Goal: Task Accomplishment & Management: Manage account settings

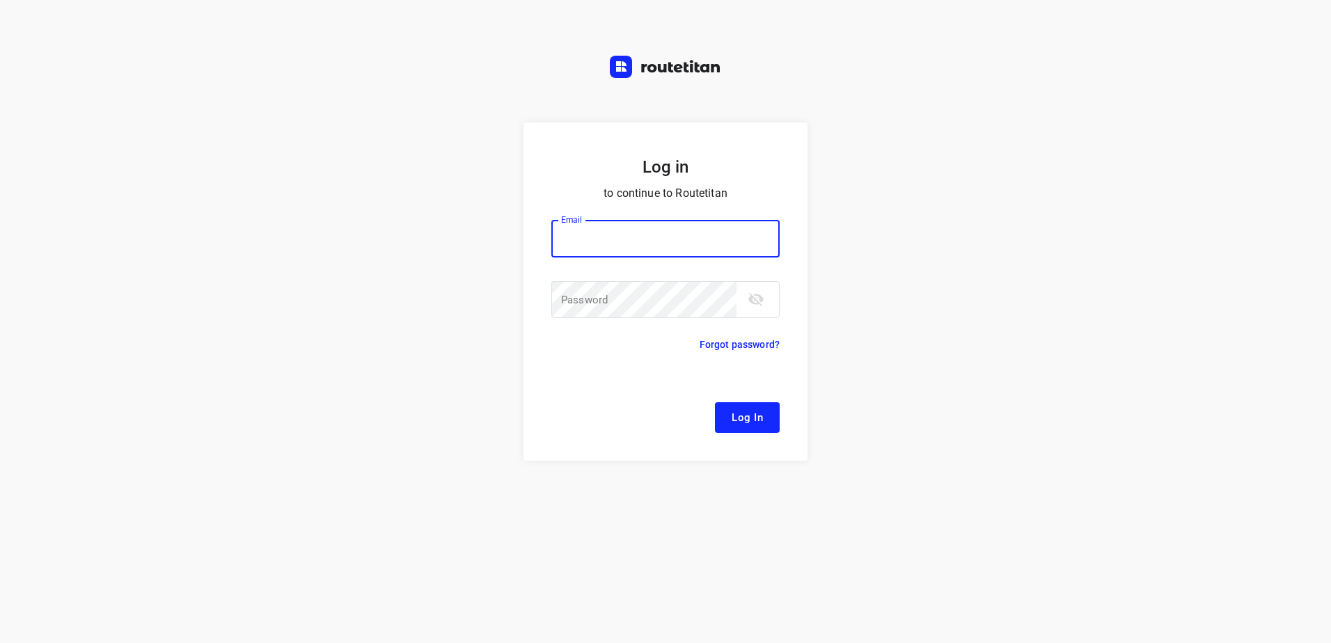
click at [608, 240] on input "email" at bounding box center [665, 239] width 228 height 38
type input "[EMAIL_ADDRESS][DOMAIN_NAME]"
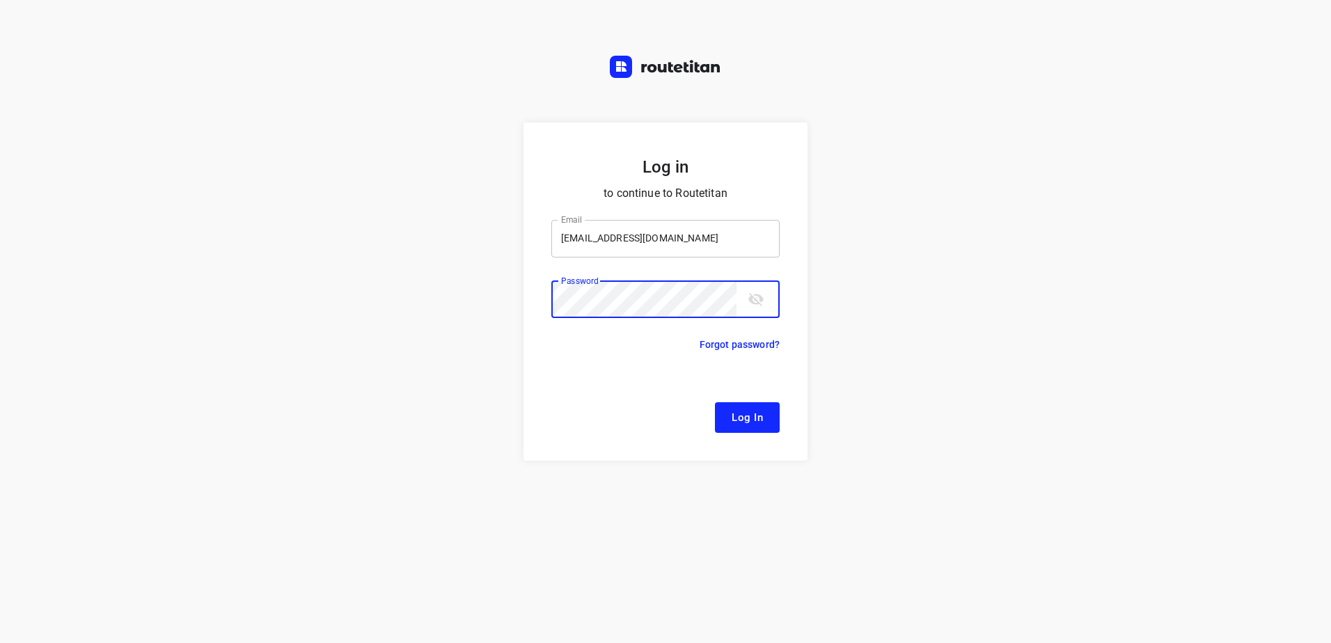
click at [715, 402] on button "Log In" at bounding box center [747, 417] width 65 height 31
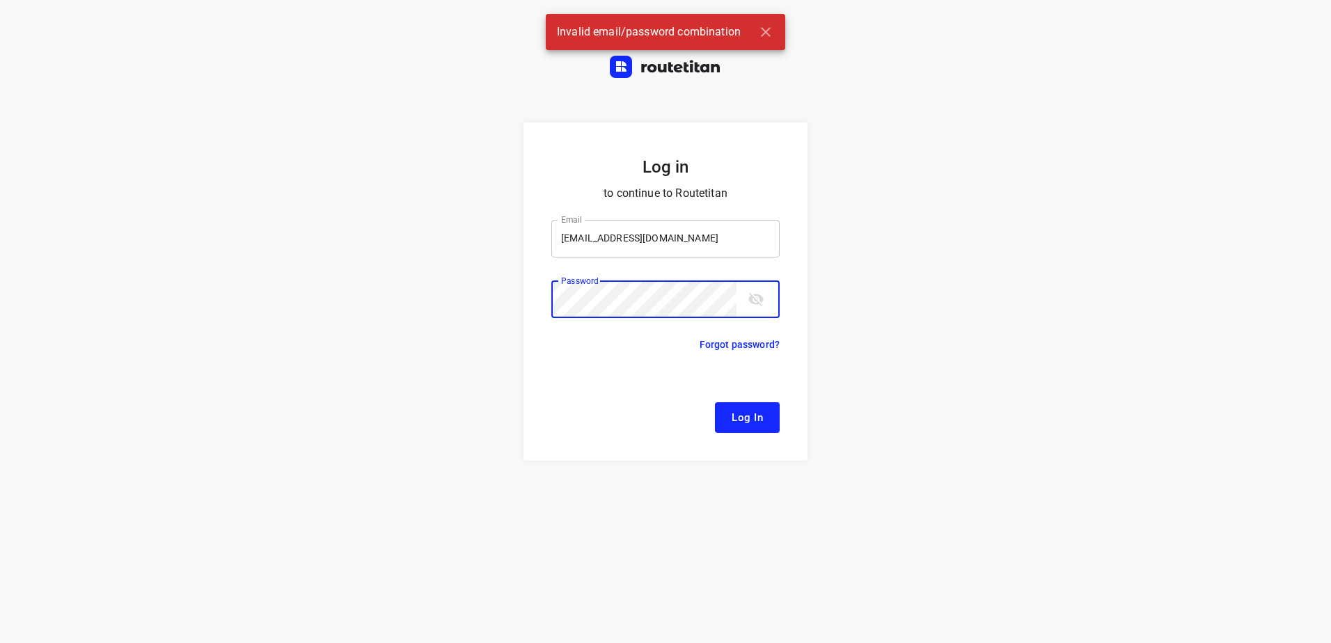
click at [715, 402] on button "Log In" at bounding box center [747, 417] width 65 height 31
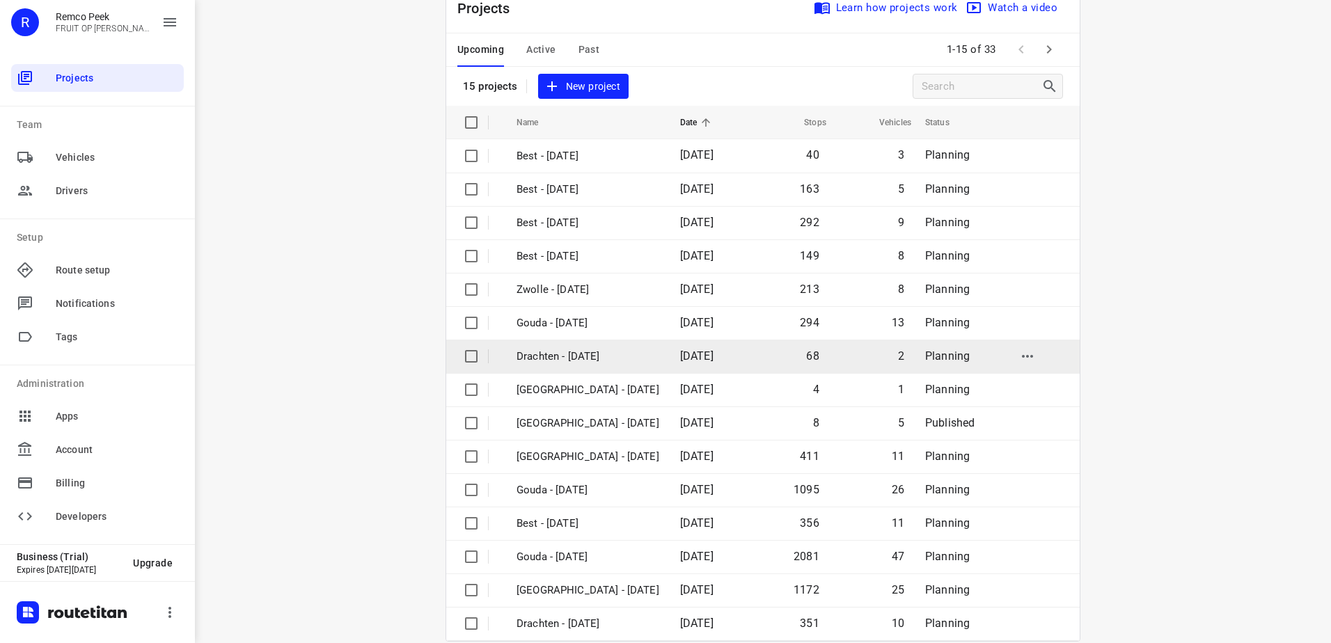
scroll to position [61, 0]
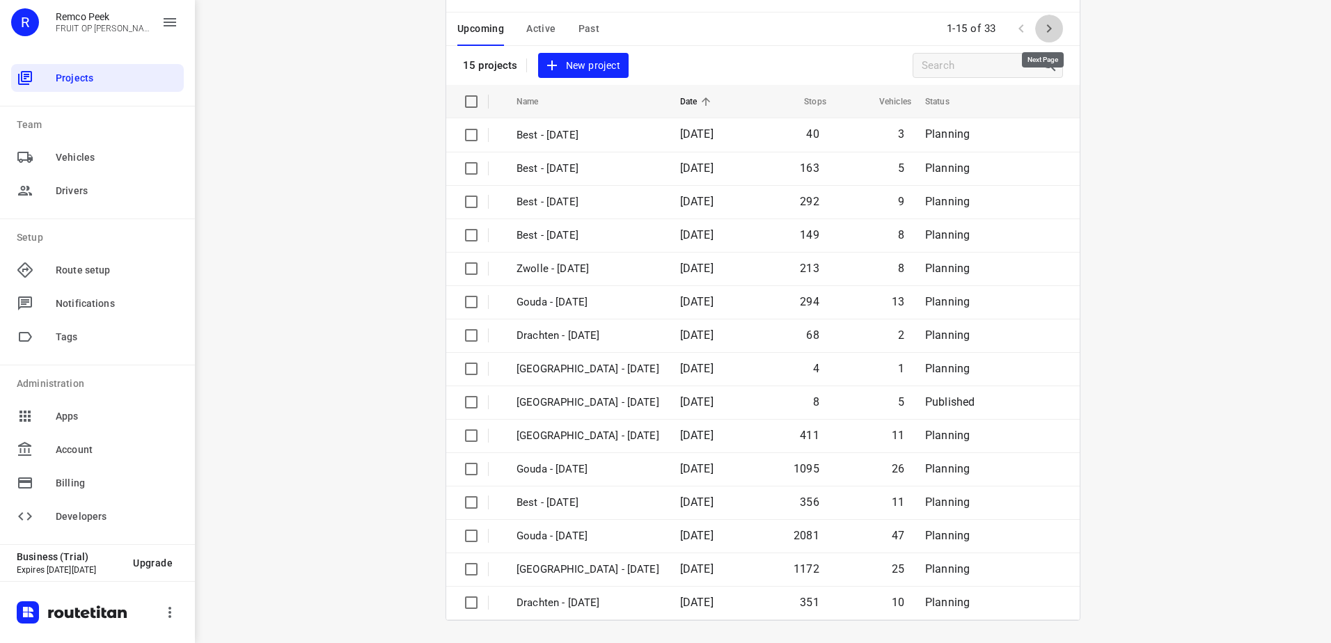
click at [1046, 38] on button "button" at bounding box center [1049, 29] width 28 height 28
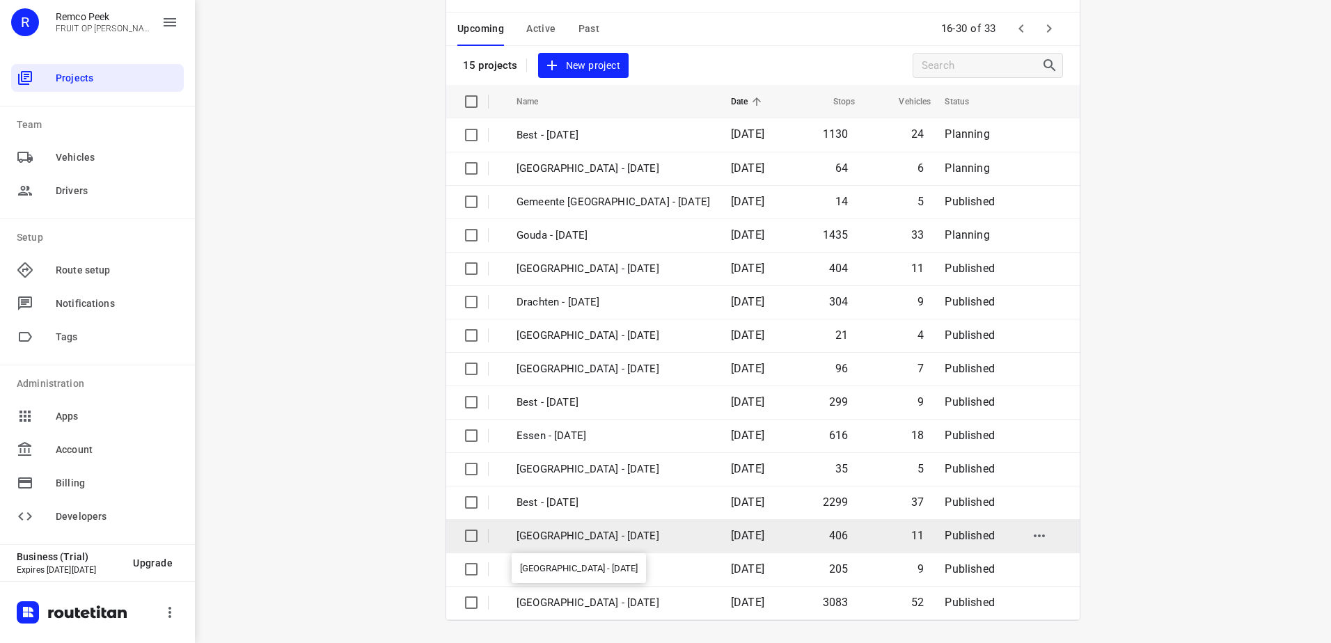
click at [610, 542] on p "[GEOGRAPHIC_DATA] - [DATE]" at bounding box center [614, 536] width 194 height 16
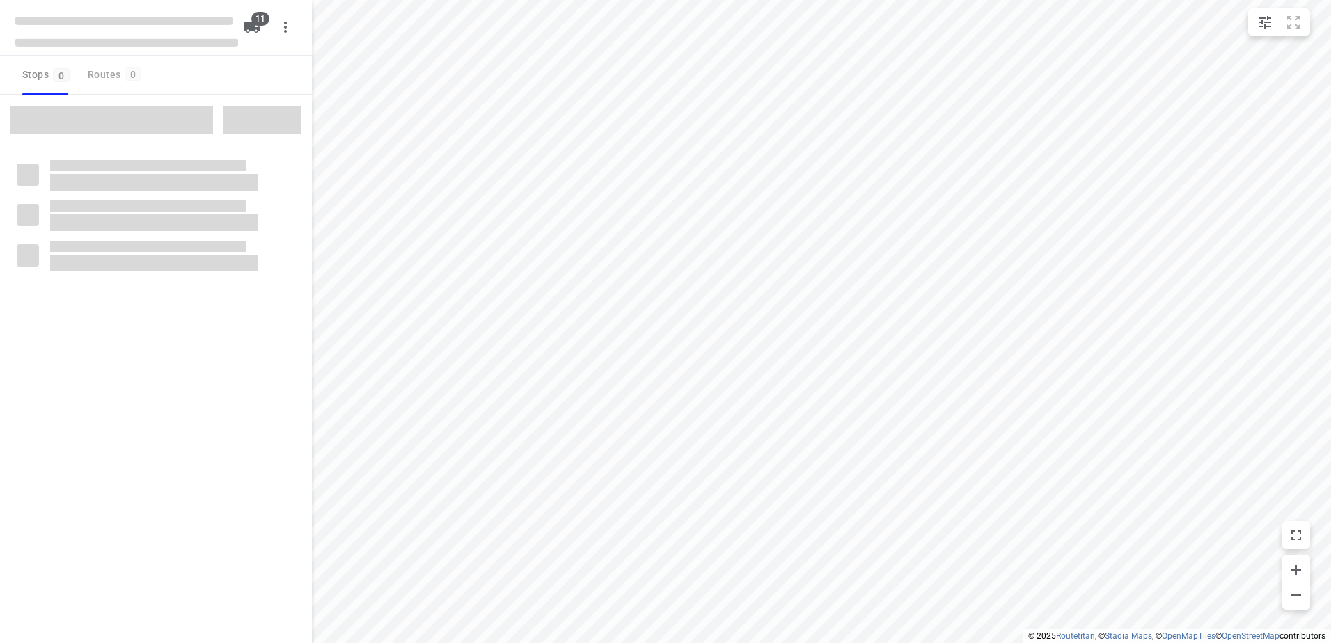
checkbox input "true"
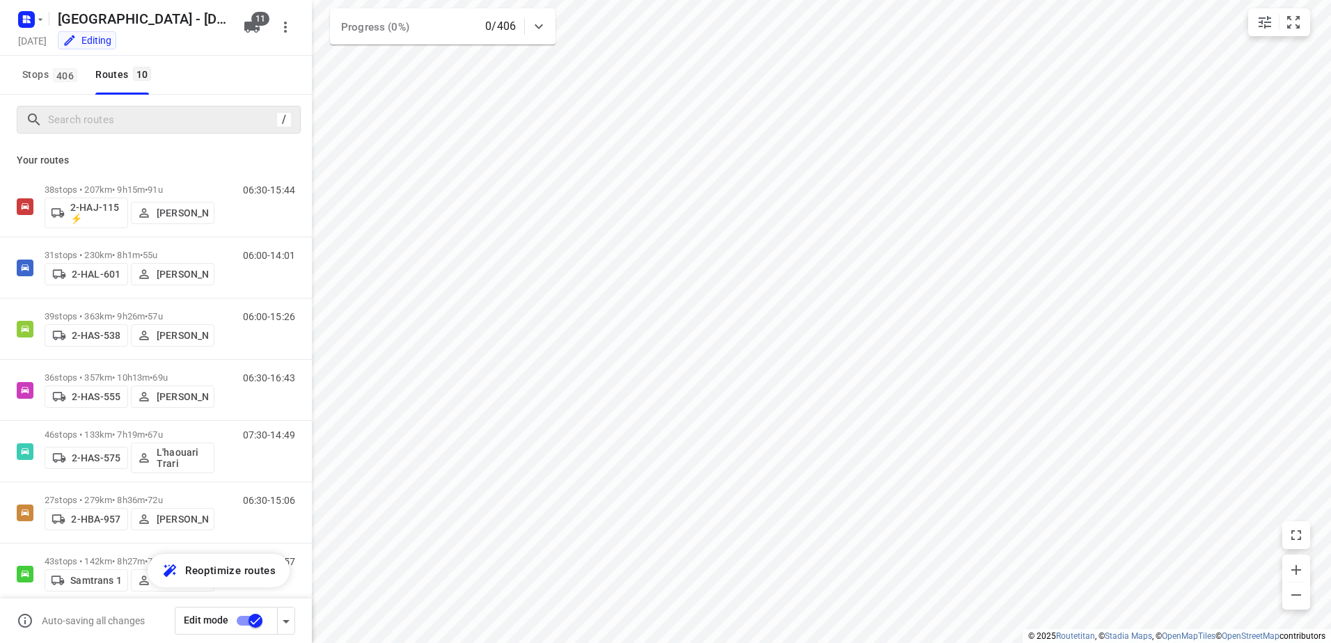
click at [192, 132] on div "/" at bounding box center [159, 120] width 284 height 28
click at [194, 125] on input "Search routes" at bounding box center [162, 120] width 227 height 22
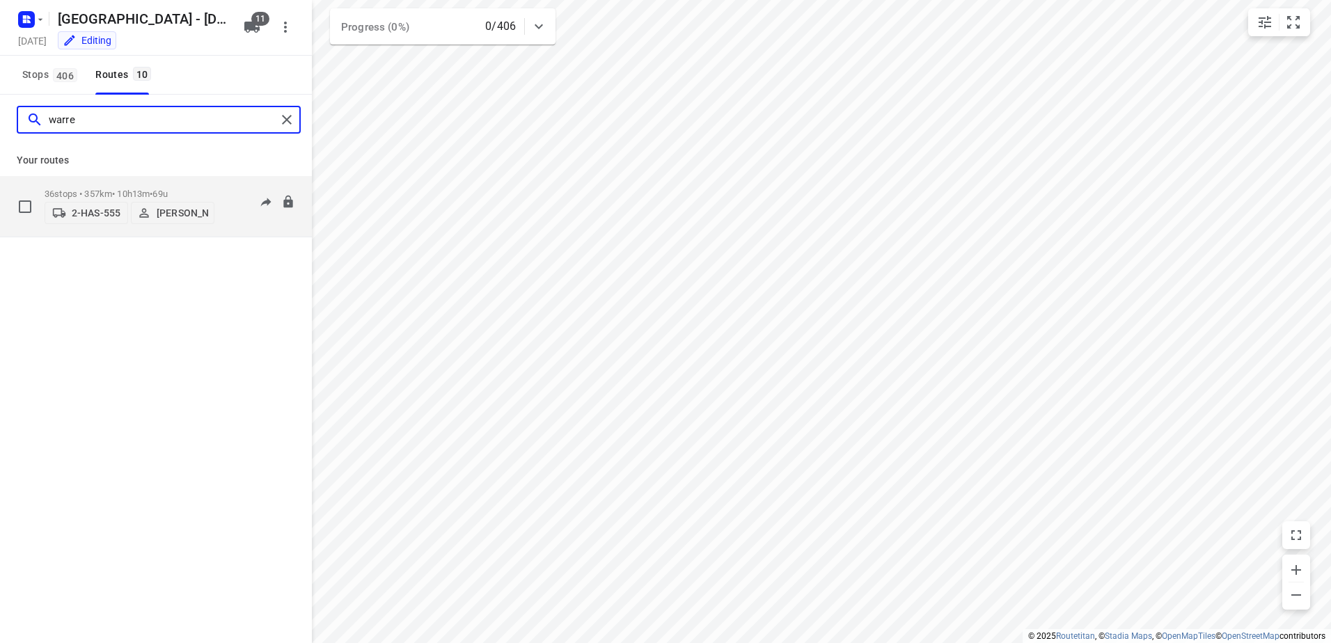
type input "warre"
click at [123, 189] on p "36 stops • 357km • 10h13m • 69u" at bounding box center [130, 194] width 170 height 10
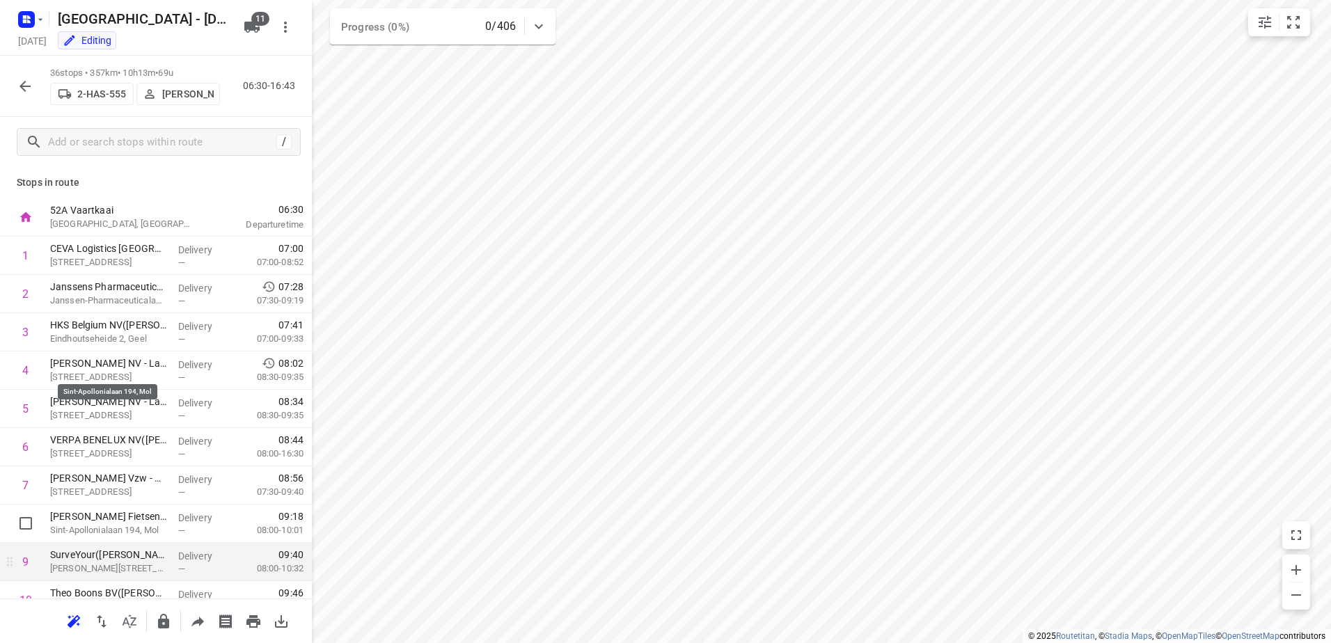
scroll to position [209, 0]
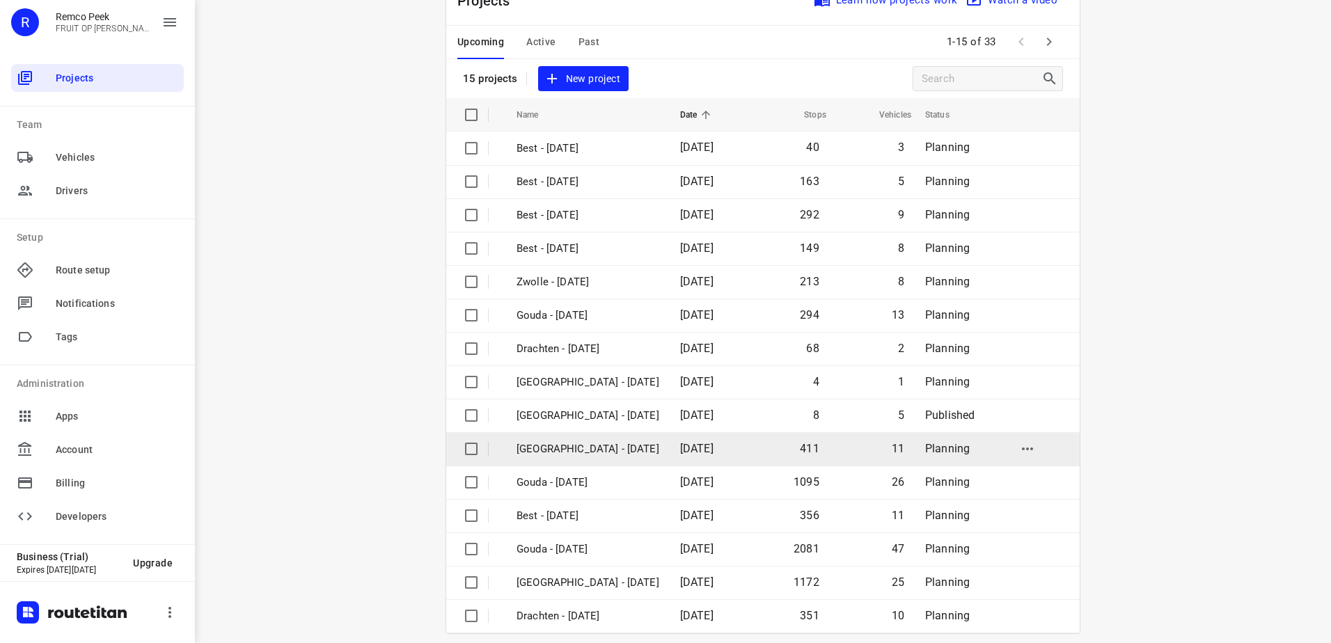
scroll to position [61, 0]
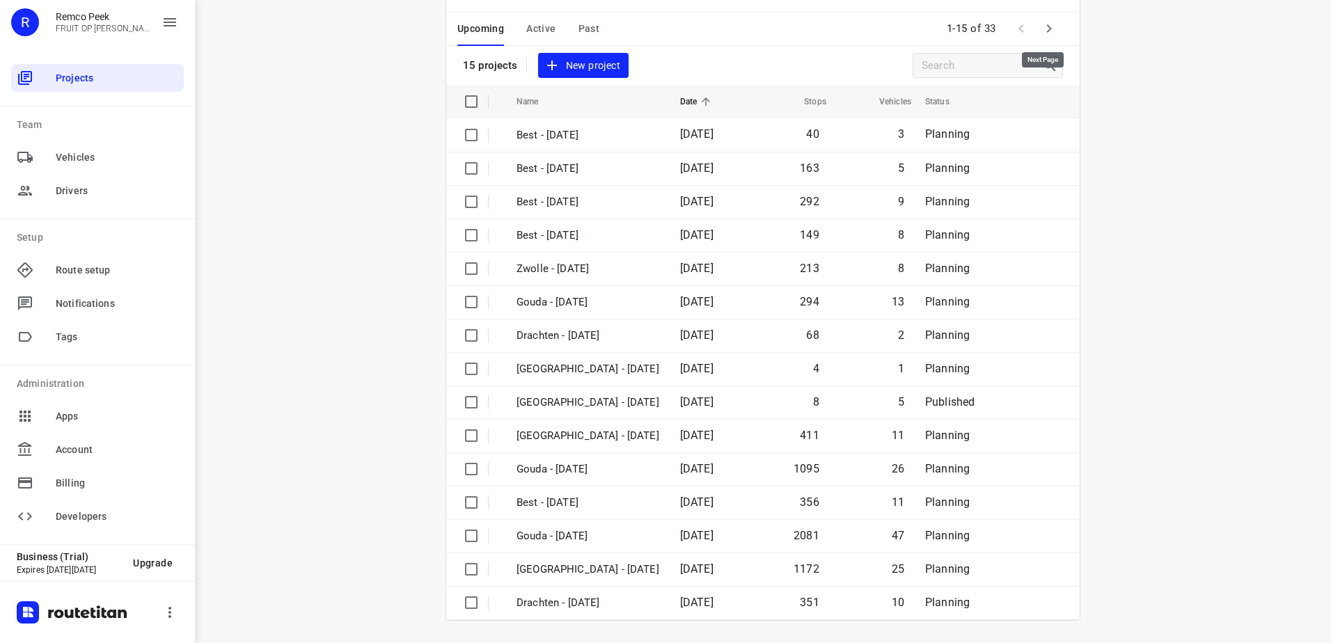
click at [1048, 32] on icon "button" at bounding box center [1049, 28] width 17 height 17
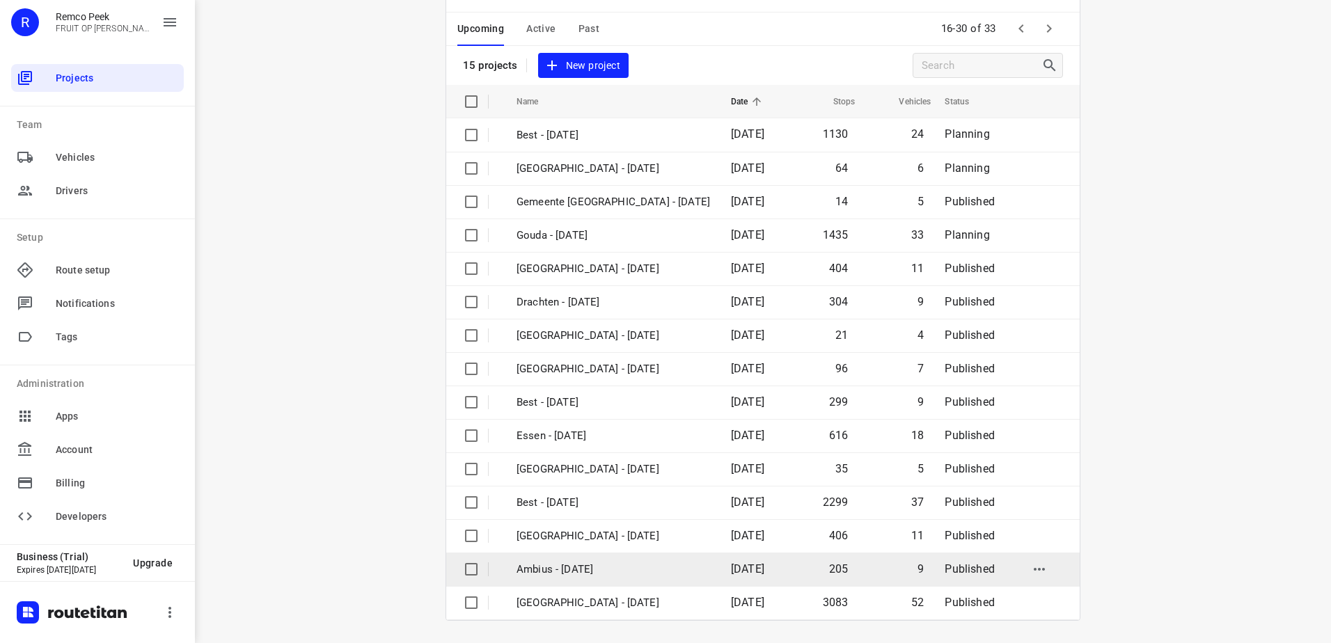
click at [599, 559] on td "Ambius - [DATE]" at bounding box center [611, 569] width 217 height 33
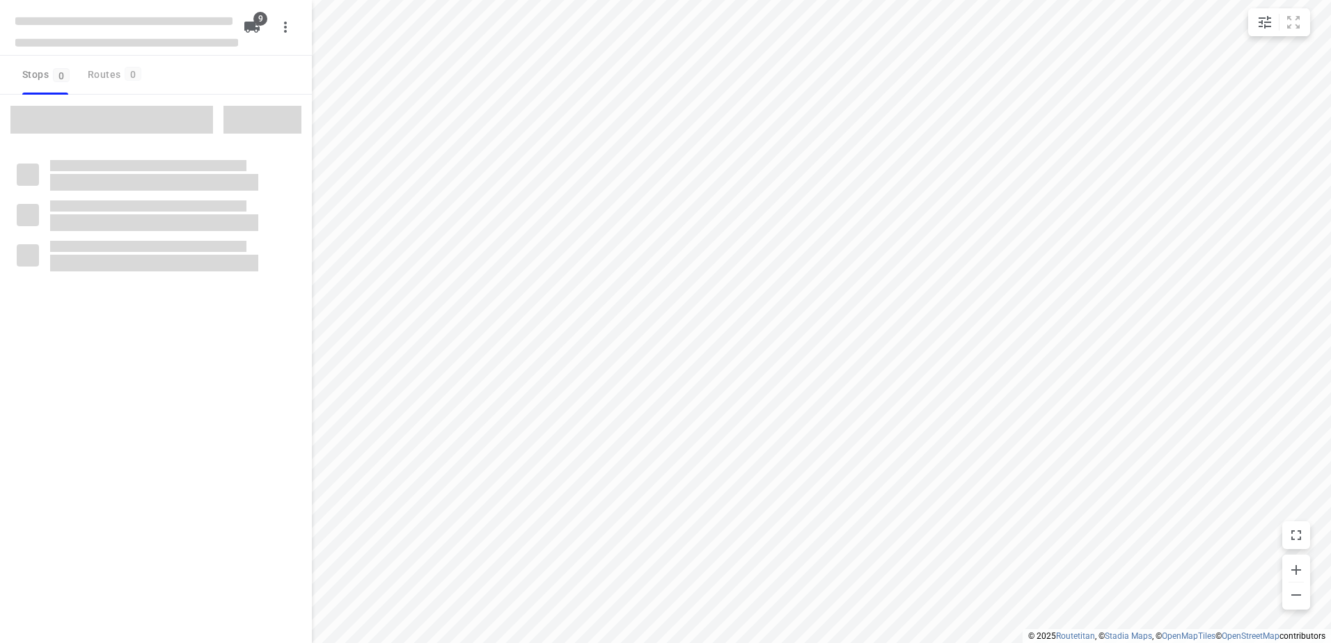
checkbox input "true"
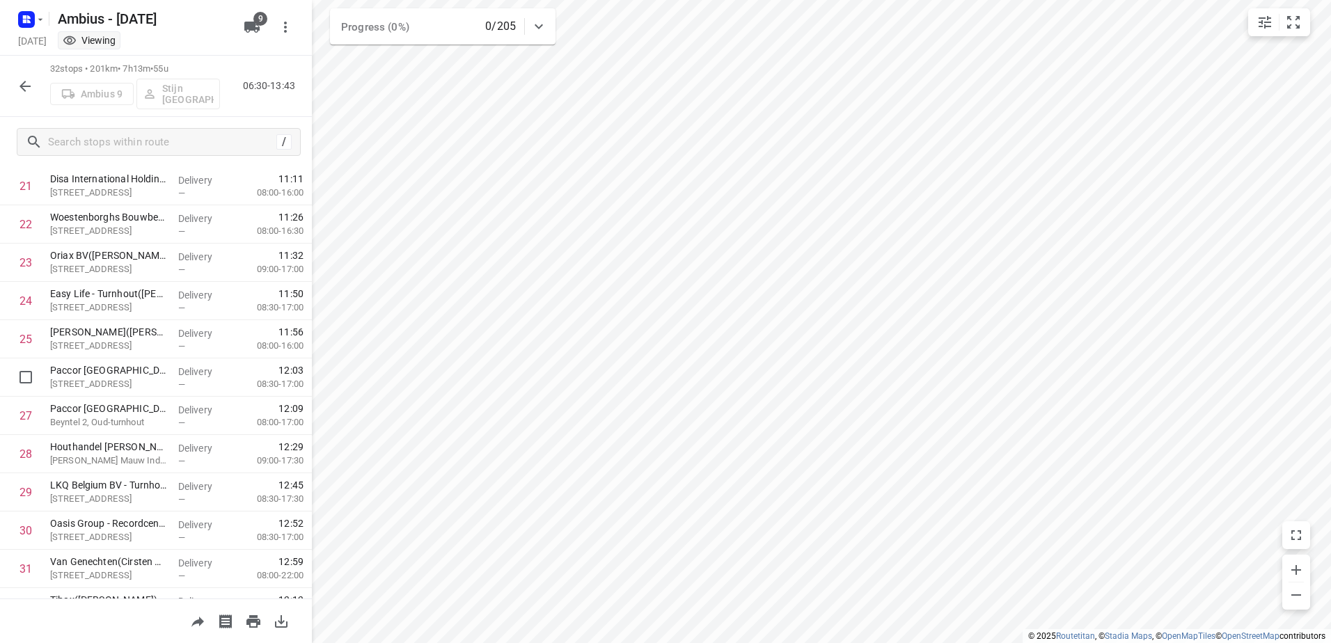
scroll to position [902, 0]
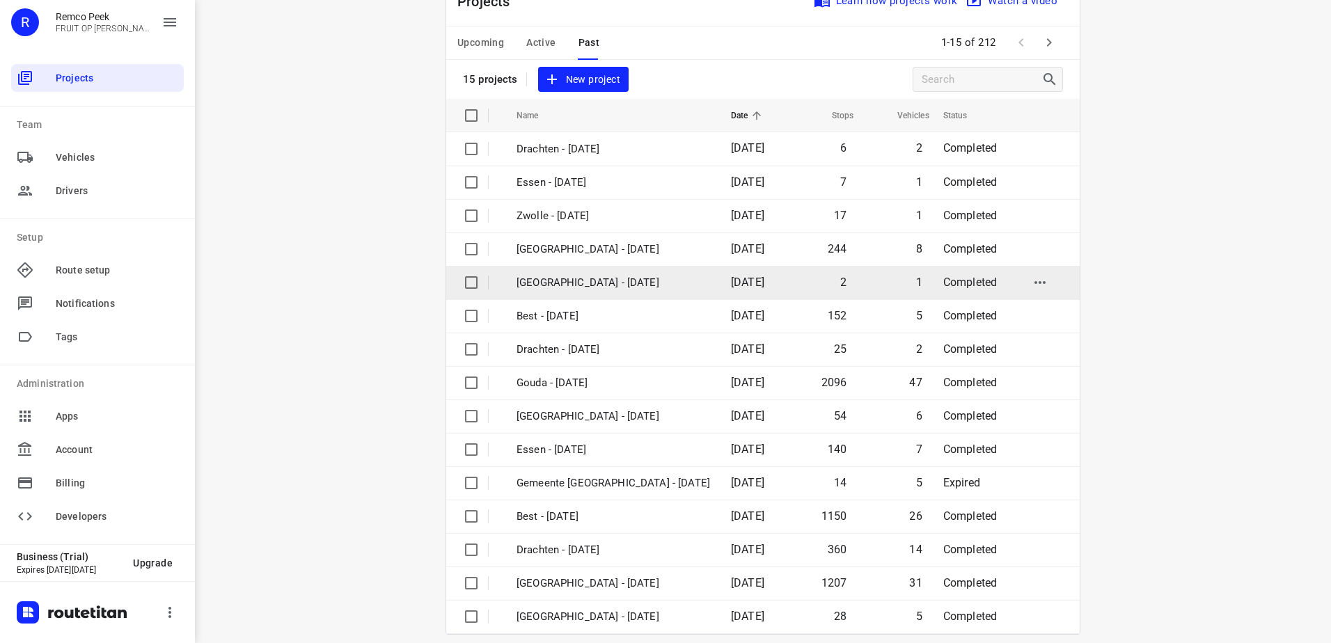
scroll to position [61, 0]
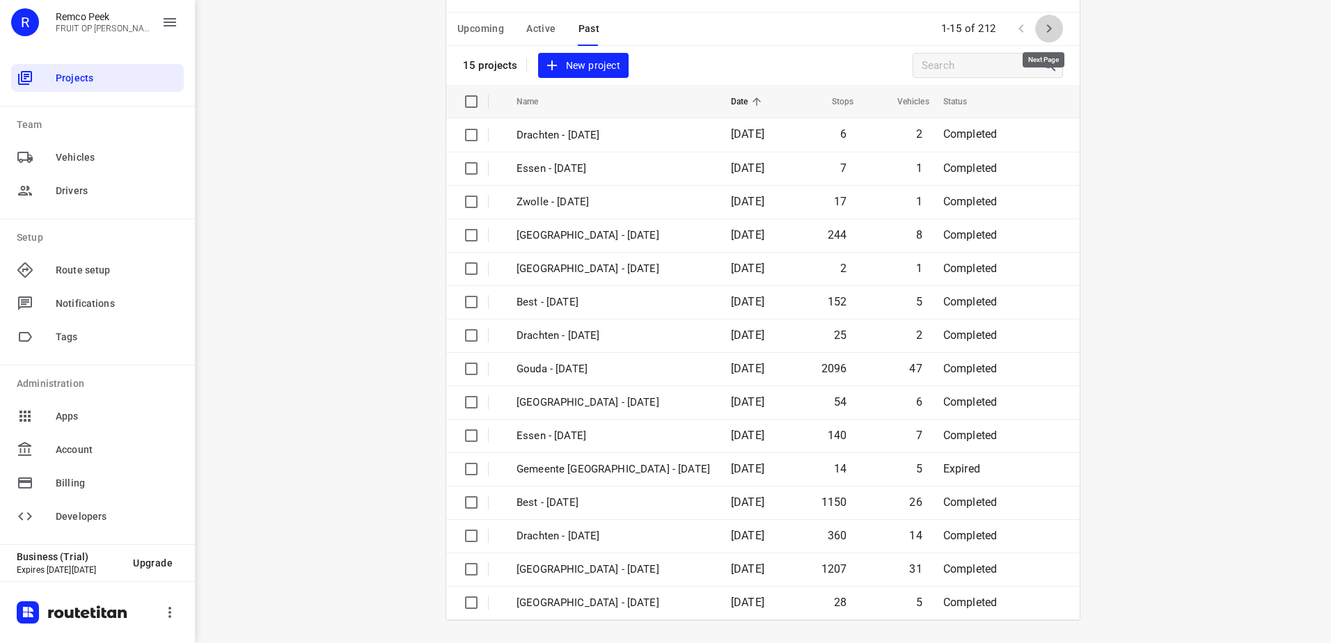
click at [1044, 36] on icon "button" at bounding box center [1049, 28] width 17 height 17
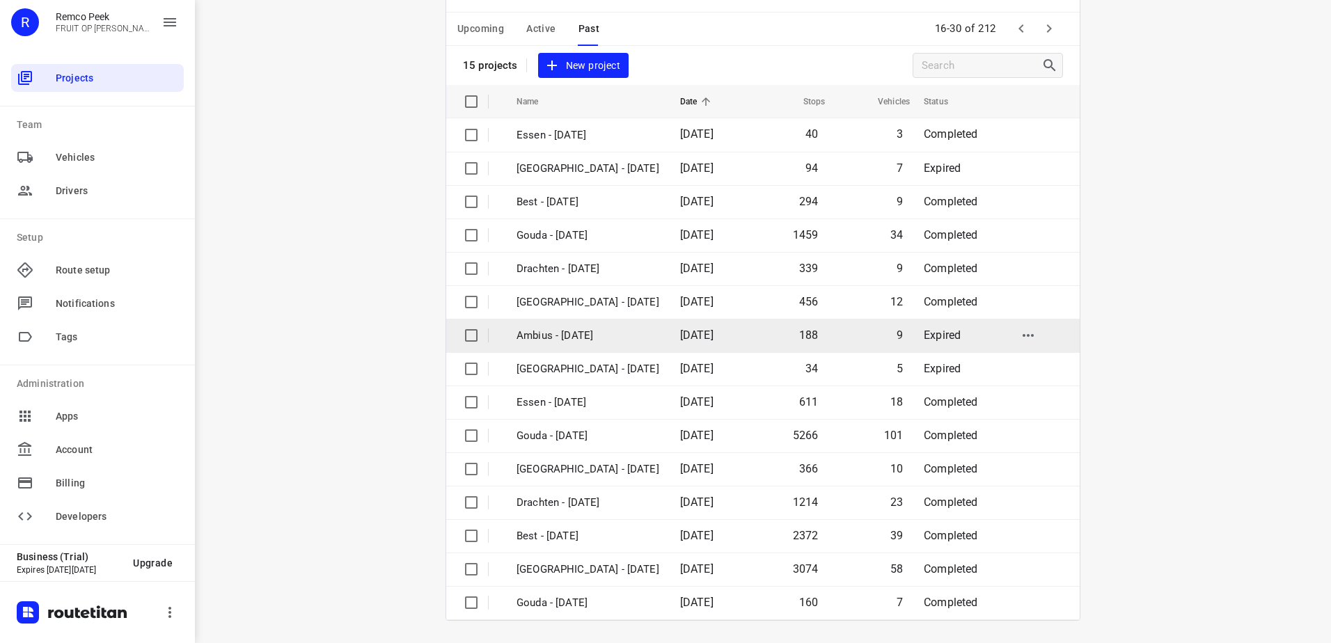
click at [648, 336] on p "Ambius - Monday" at bounding box center [588, 336] width 143 height 16
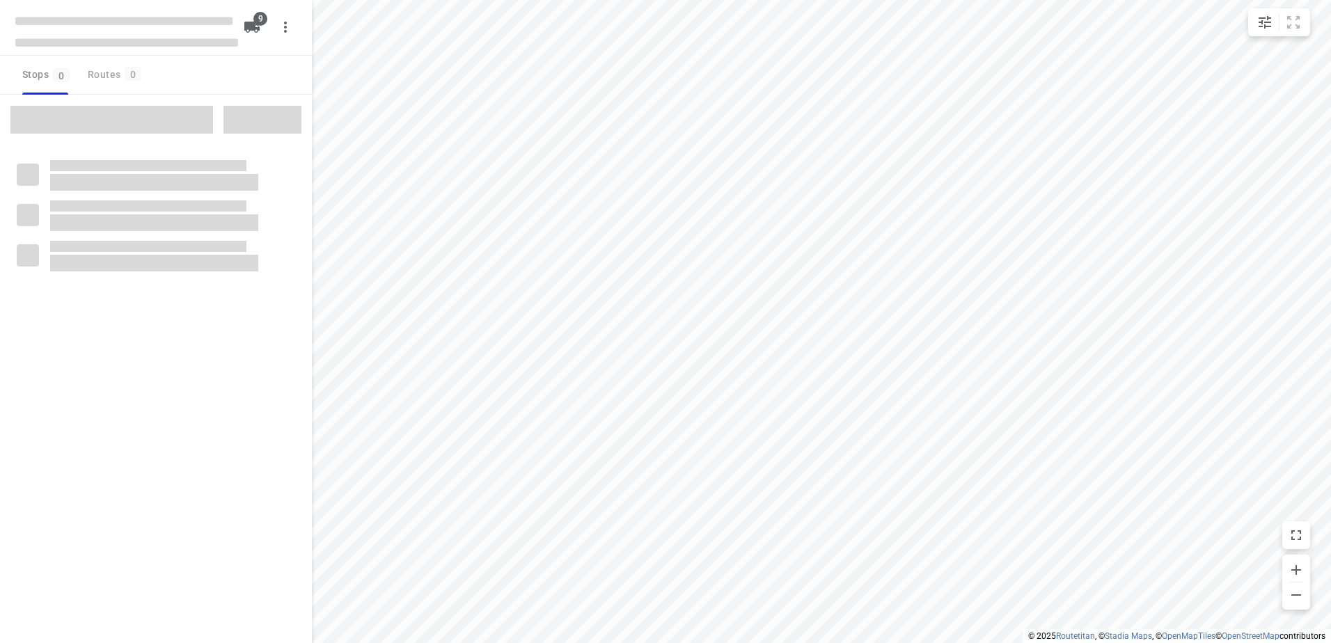
checkbox input "true"
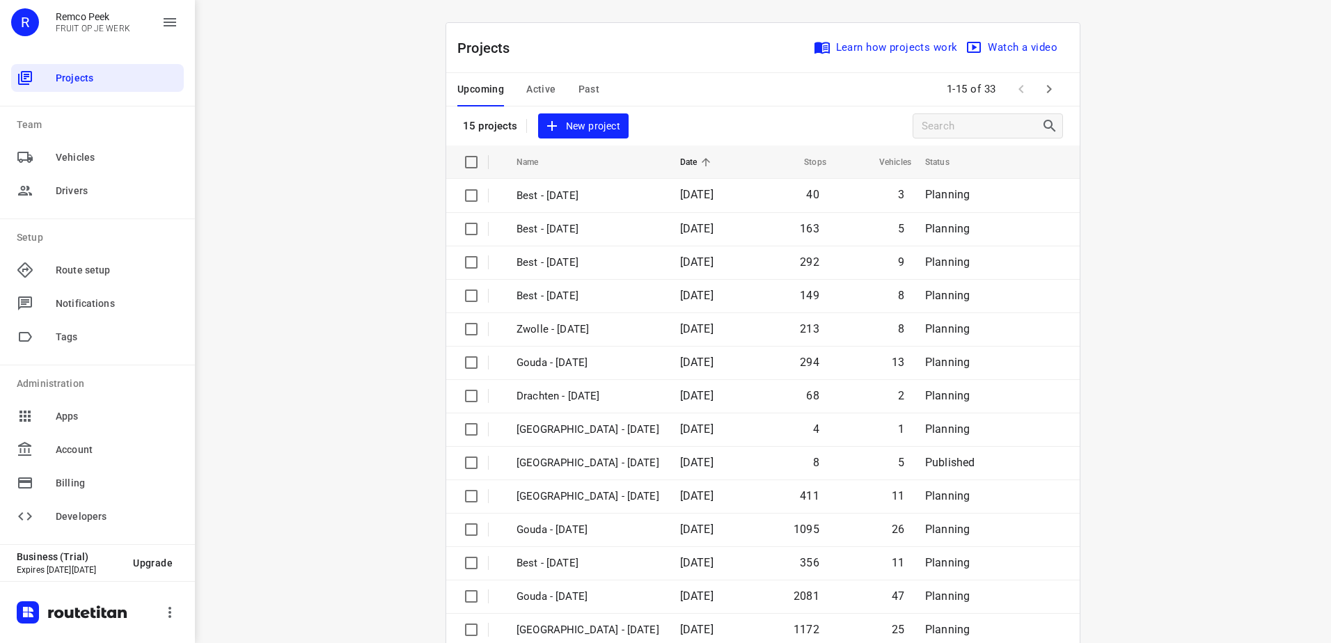
click at [579, 91] on span "Past" at bounding box center [590, 89] width 22 height 17
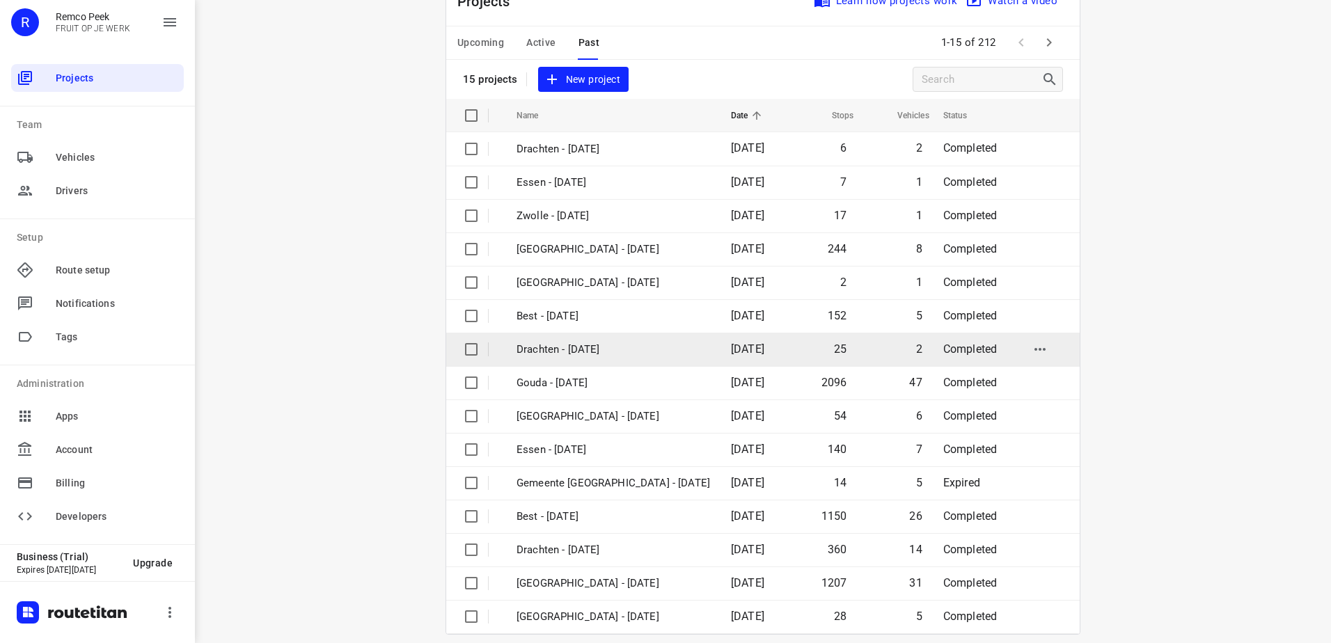
scroll to position [61, 0]
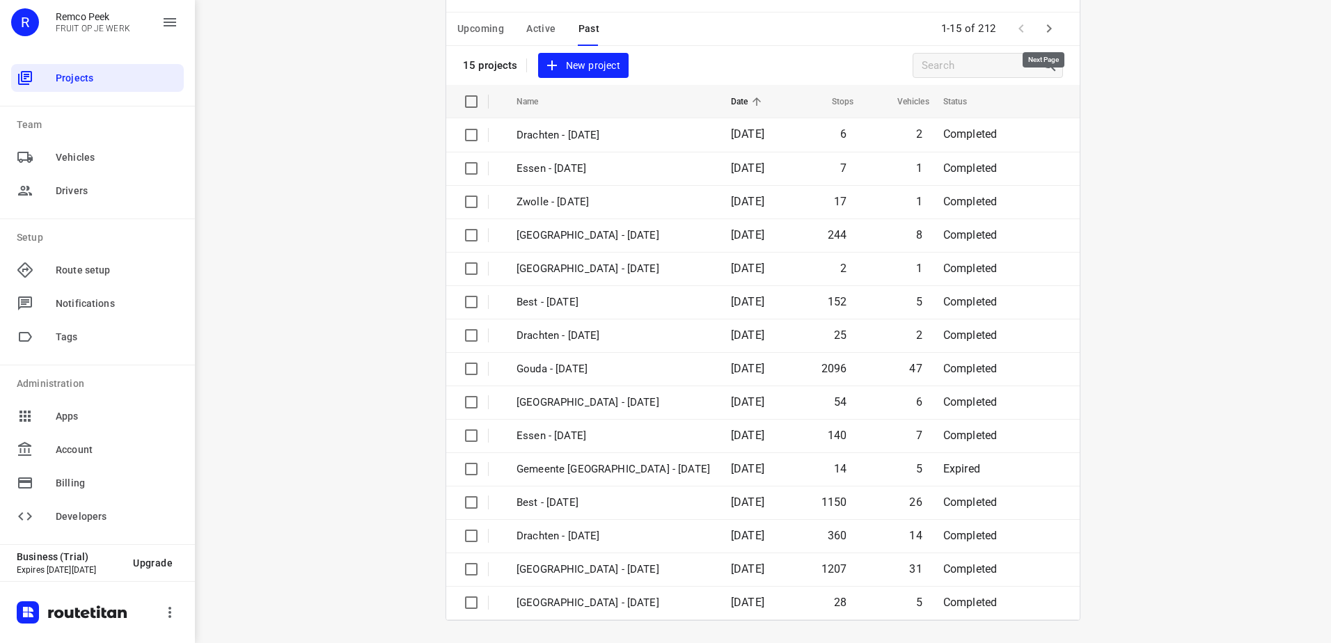
click at [1041, 20] on icon "button" at bounding box center [1049, 28] width 17 height 17
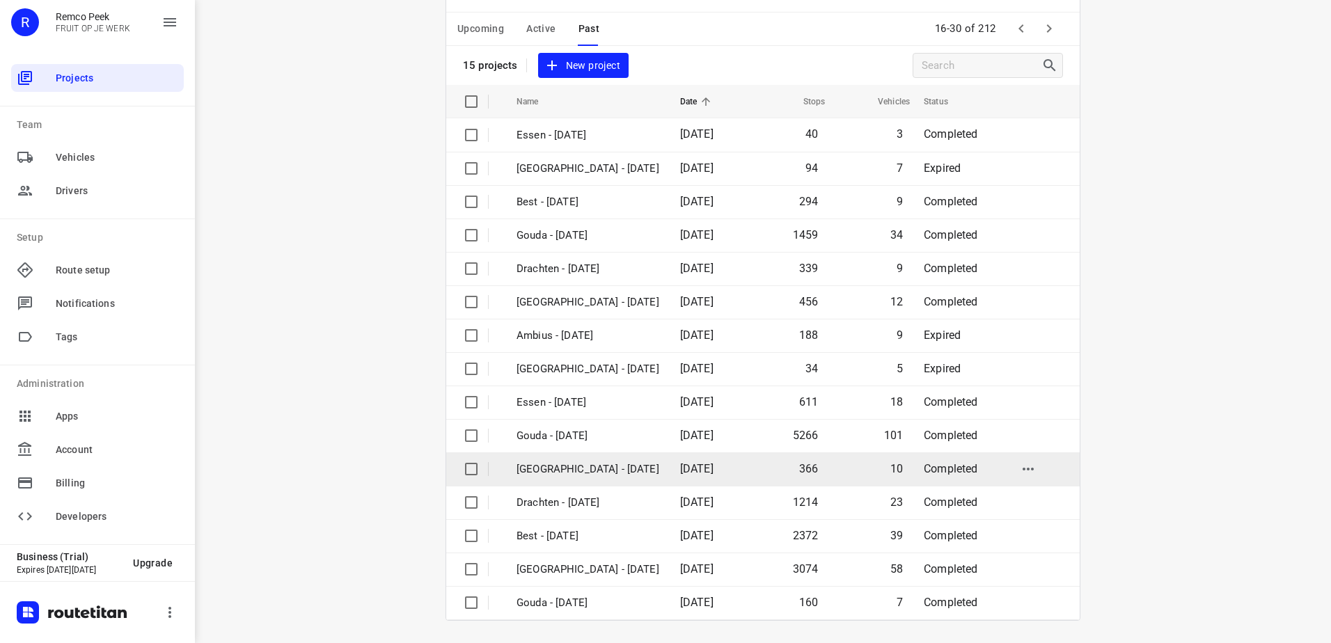
click at [626, 463] on p "[GEOGRAPHIC_DATA] - [DATE]" at bounding box center [588, 470] width 143 height 16
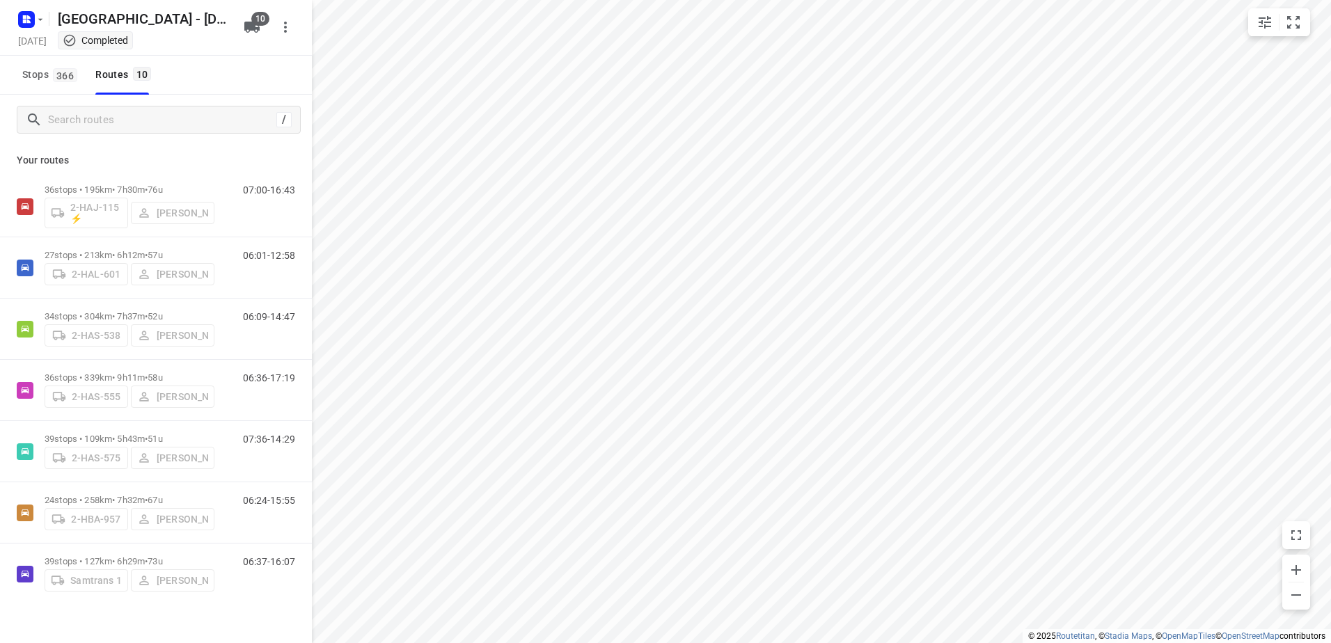
checkbox input "true"
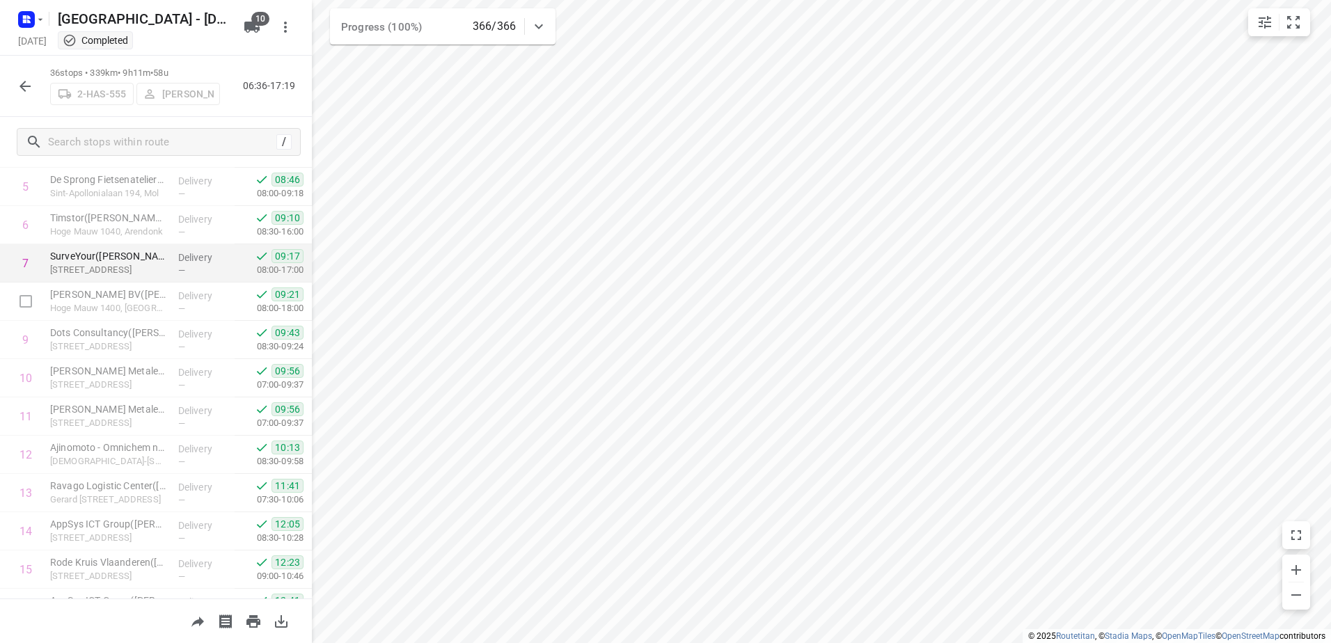
scroll to position [219, 0]
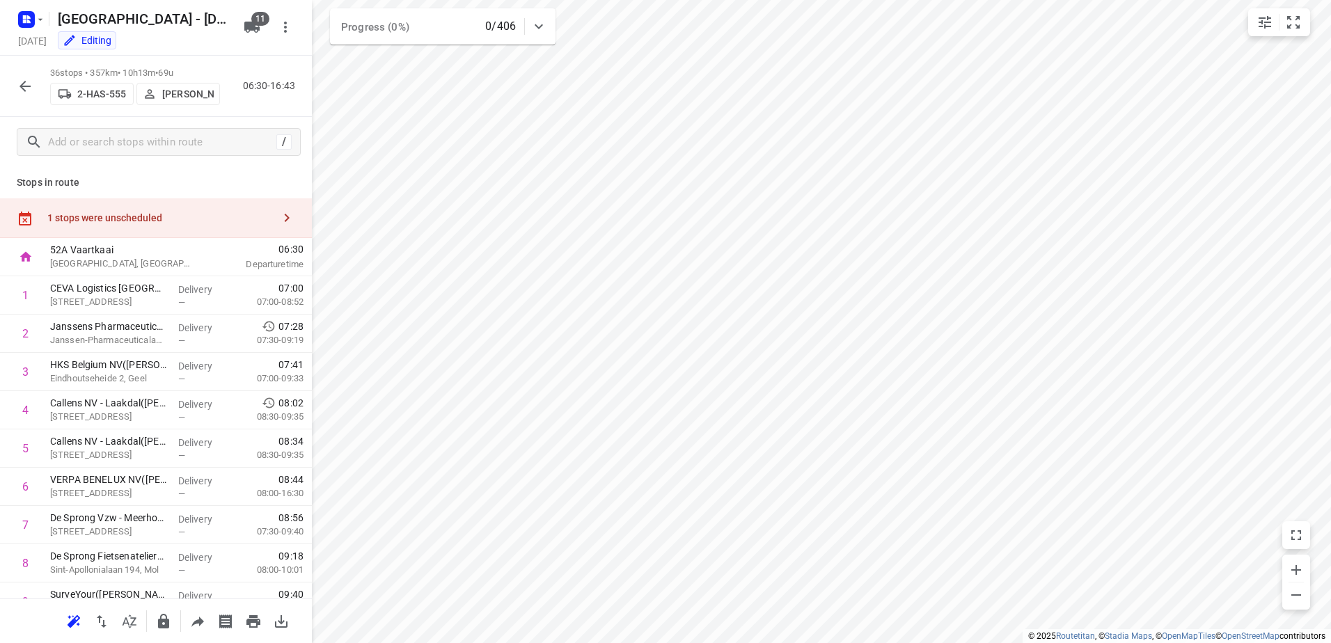
click at [150, 213] on div "1 stops were unscheduled" at bounding box center [160, 217] width 226 height 11
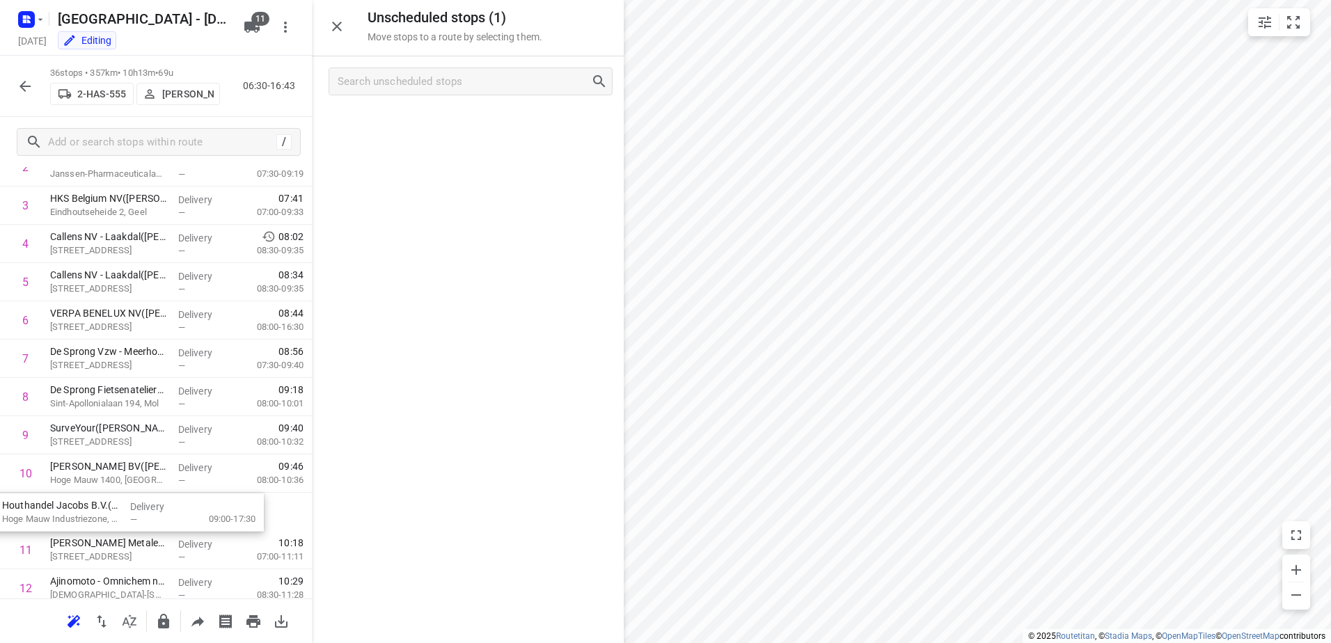
drag, startPoint x: 424, startPoint y: 134, endPoint x: 68, endPoint y: 519, distance: 524.2
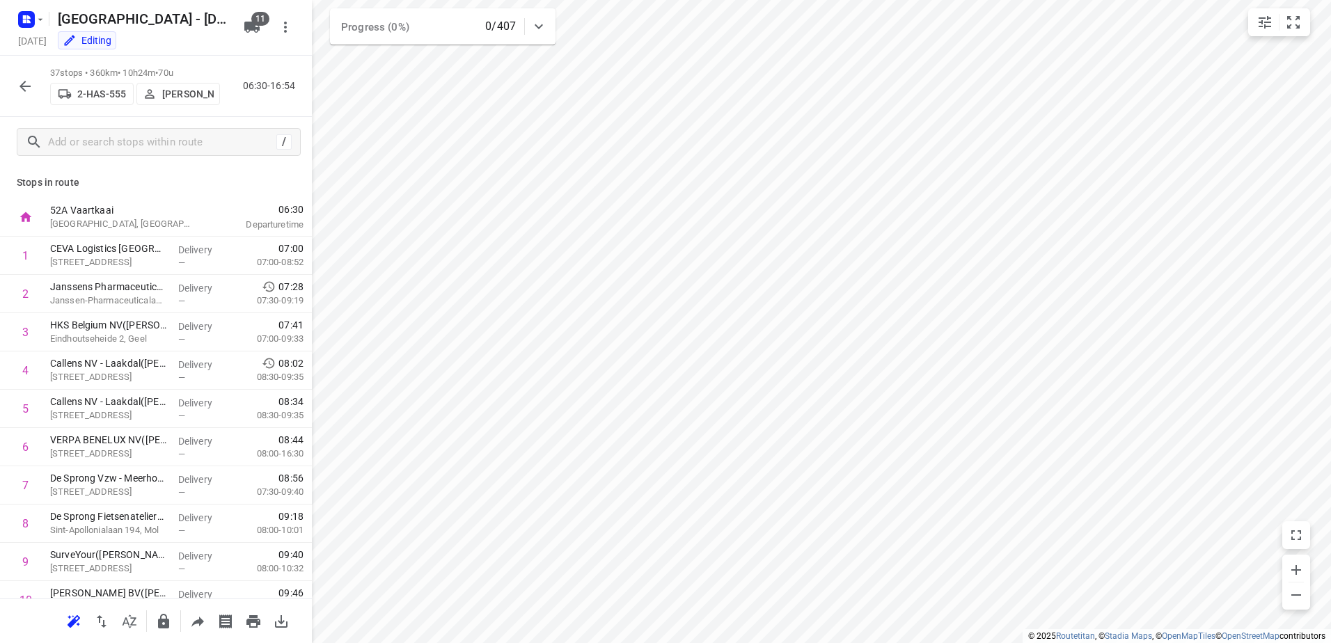
click at [28, 91] on icon "button" at bounding box center [25, 86] width 17 height 17
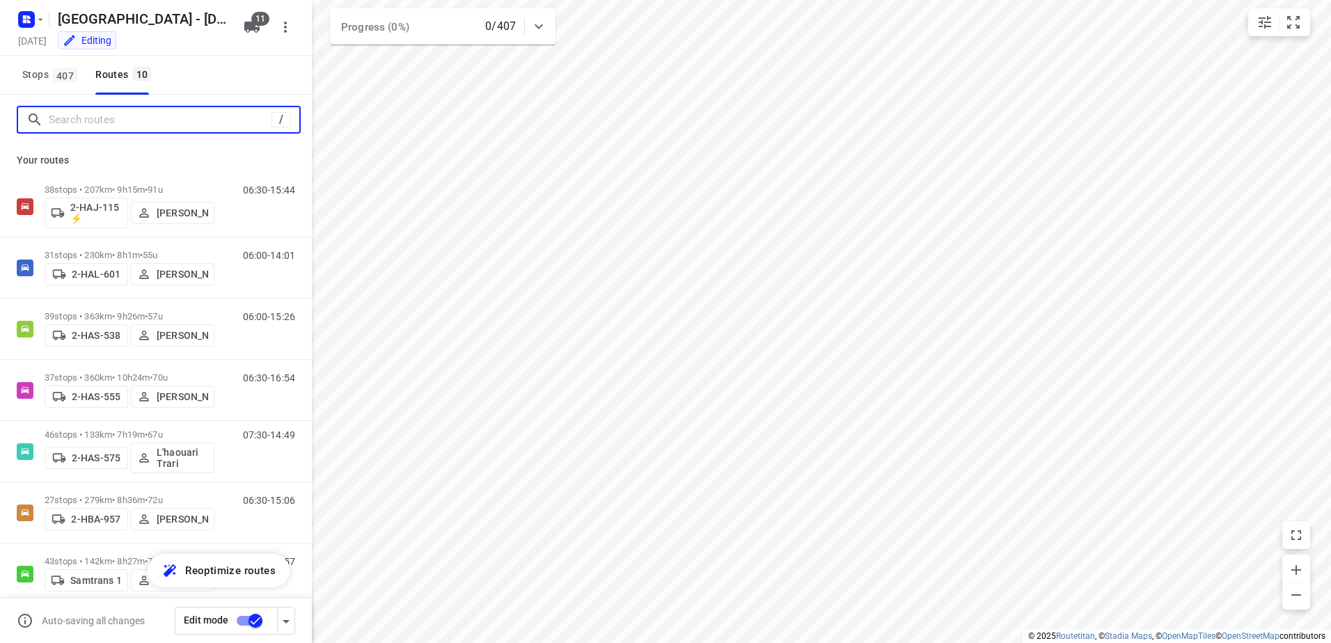
drag, startPoint x: 166, startPoint y: 122, endPoint x: 158, endPoint y: 122, distance: 8.4
click at [158, 122] on input "Search routes" at bounding box center [160, 120] width 223 height 22
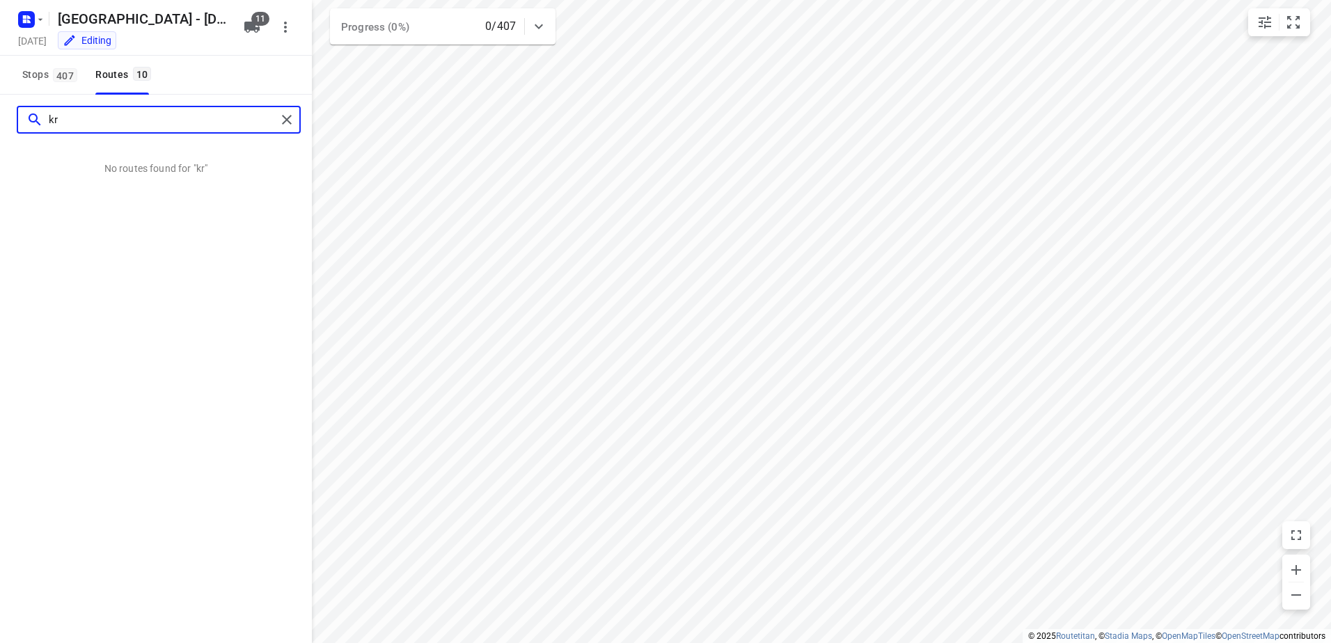
type input "k"
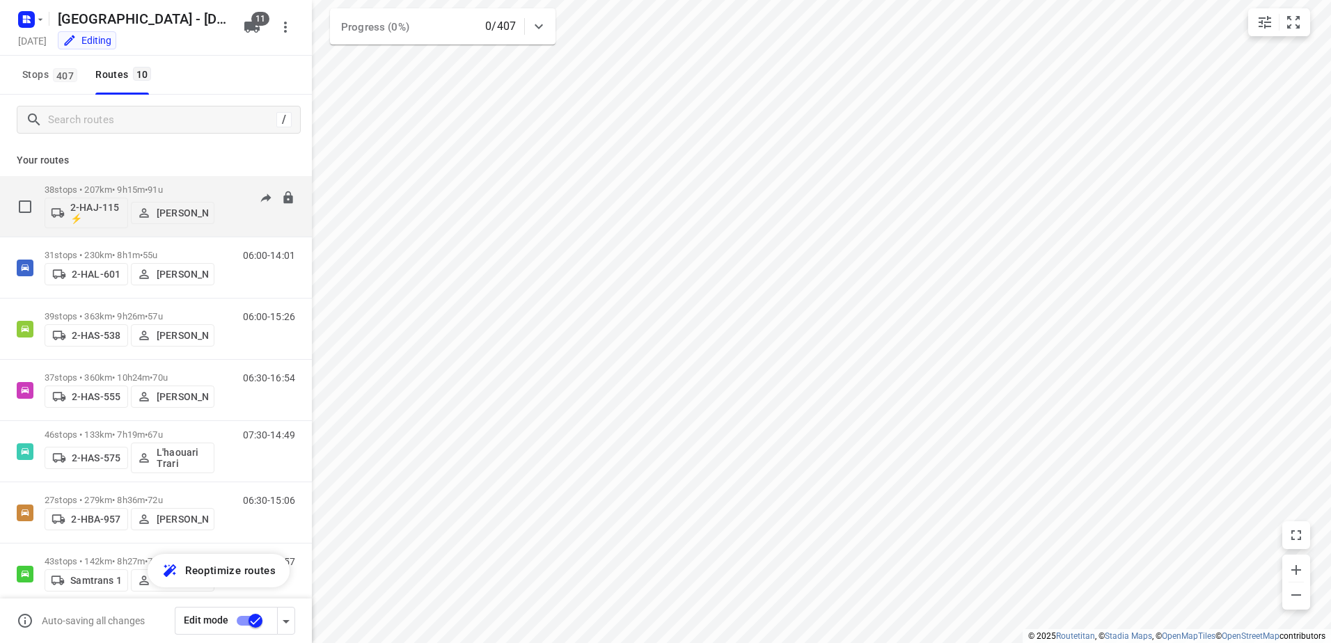
click at [91, 213] on p "2-HAJ-115 ⚡" at bounding box center [96, 213] width 52 height 22
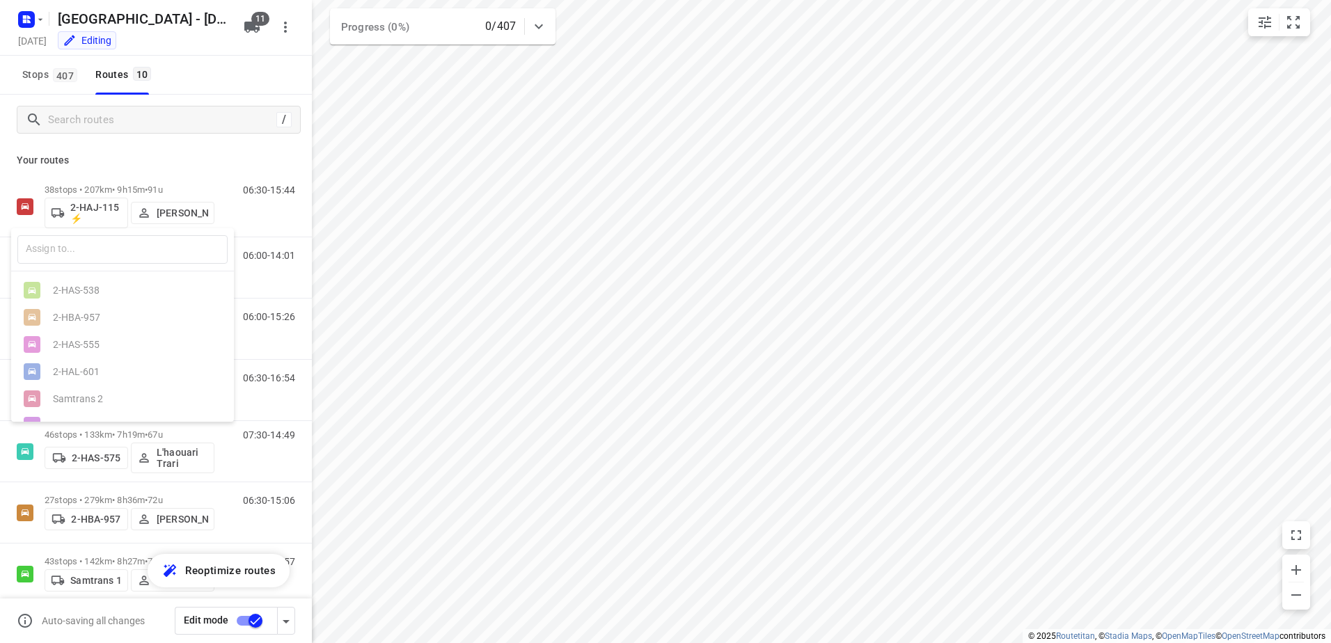
click at [463, 208] on div at bounding box center [665, 321] width 1331 height 643
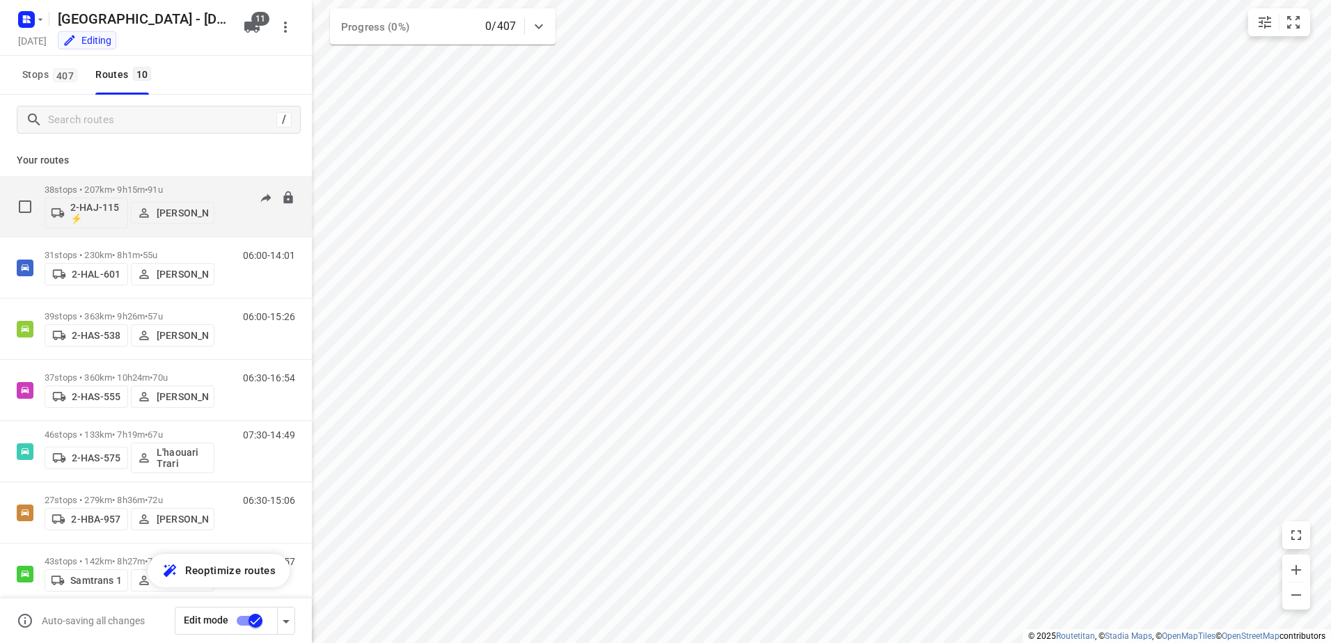
click at [101, 218] on p "2-HAJ-115 ⚡" at bounding box center [96, 213] width 52 height 22
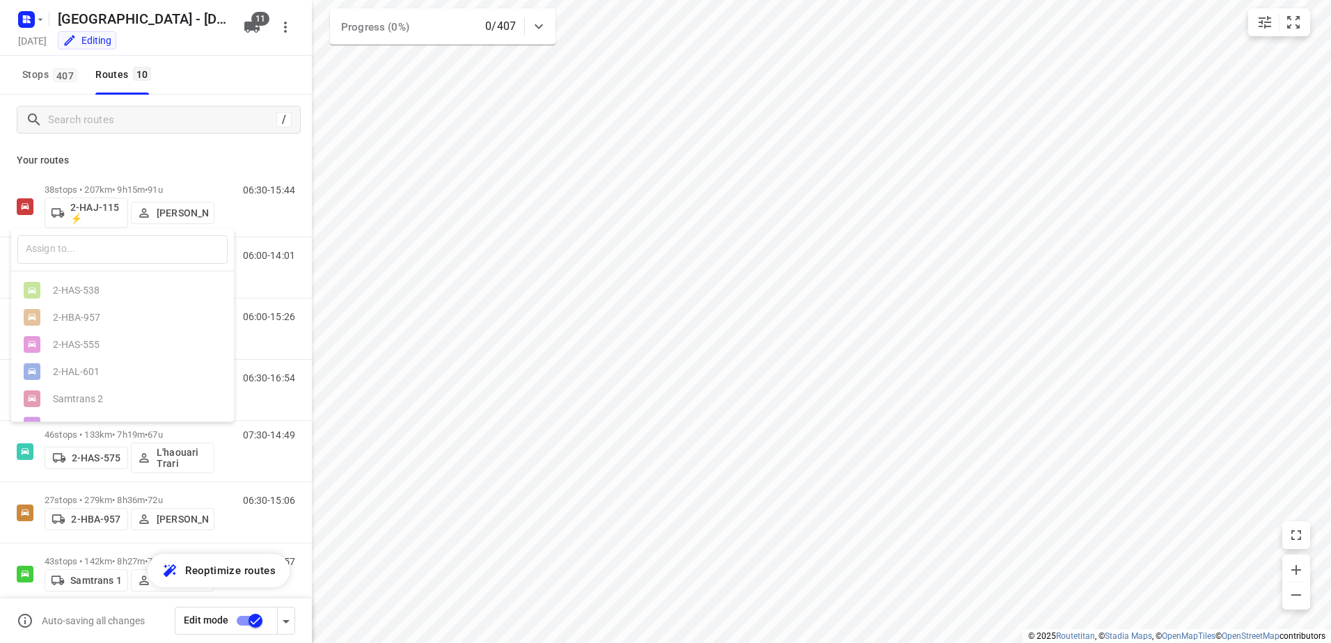
click at [435, 270] on div at bounding box center [665, 321] width 1331 height 643
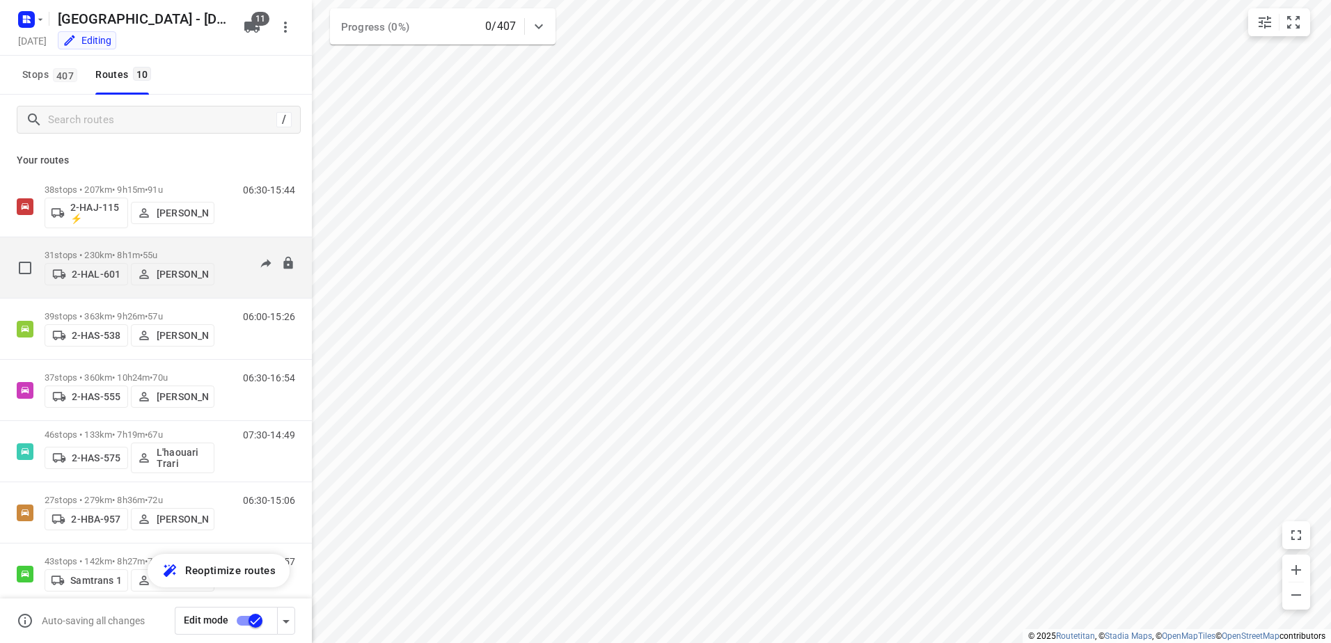
click at [80, 278] on p "2-HAL-601" at bounding box center [96, 274] width 49 height 11
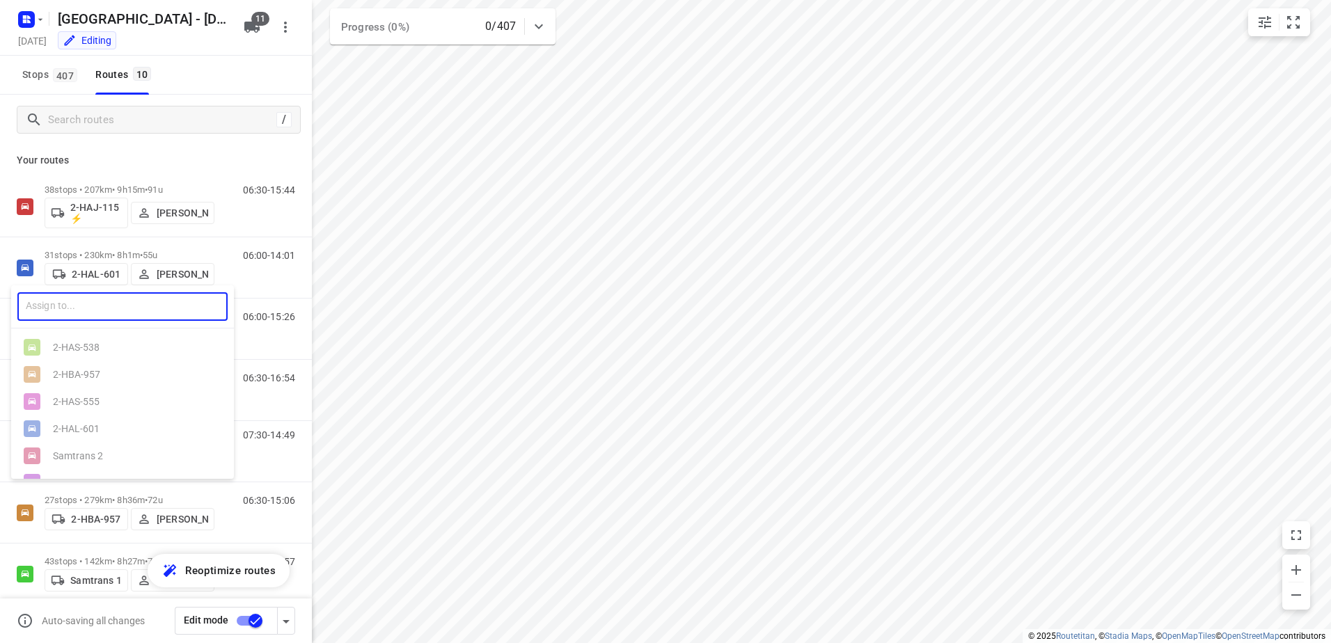
click at [164, 309] on input "text" at bounding box center [122, 306] width 210 height 29
type input "has"
click at [345, 340] on div at bounding box center [665, 321] width 1331 height 643
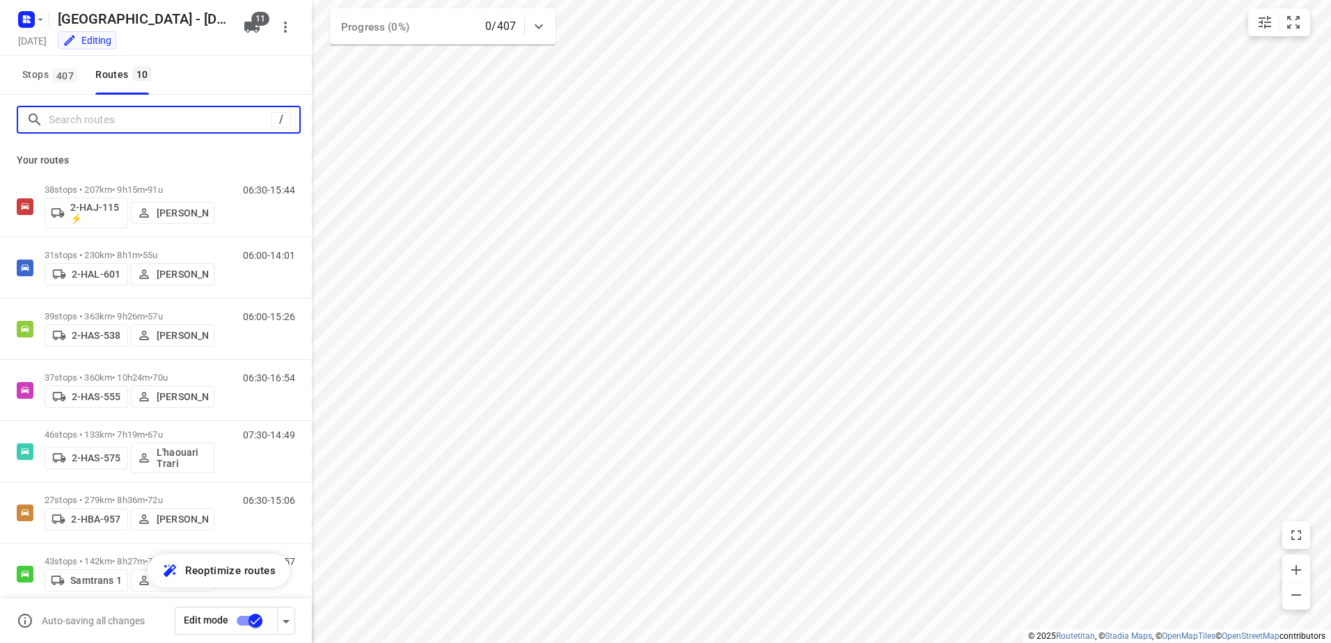
click at [77, 114] on input "Search routes" at bounding box center [160, 120] width 223 height 22
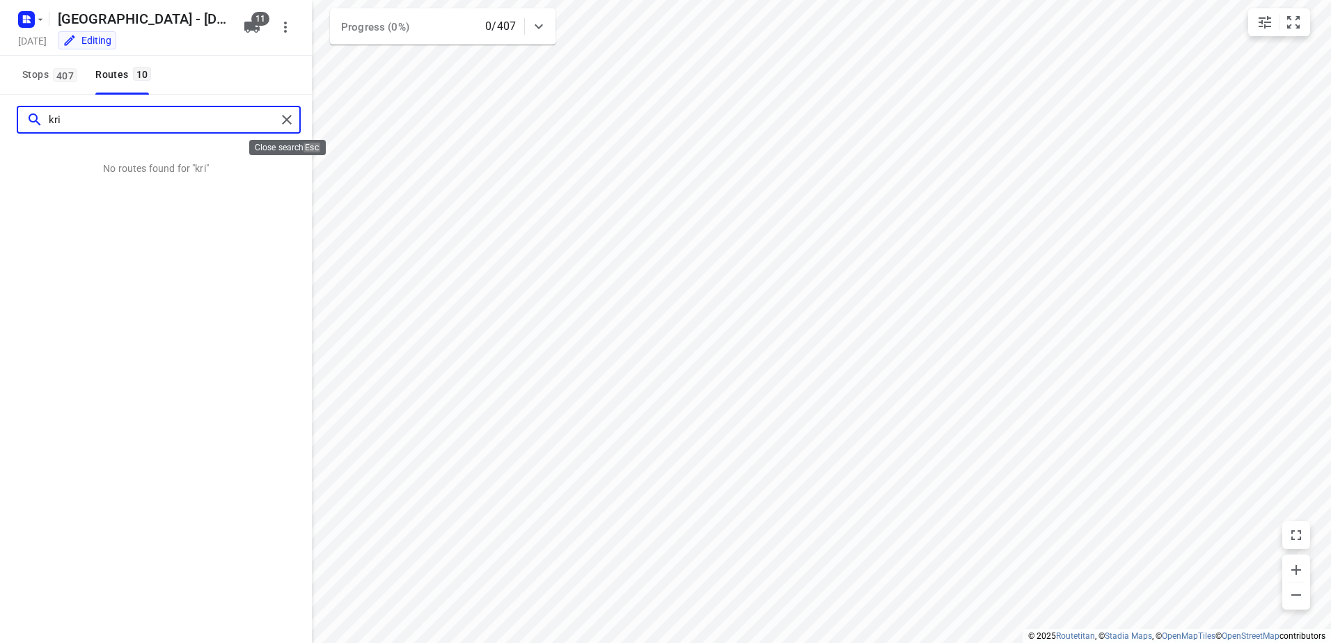
type input "kri"
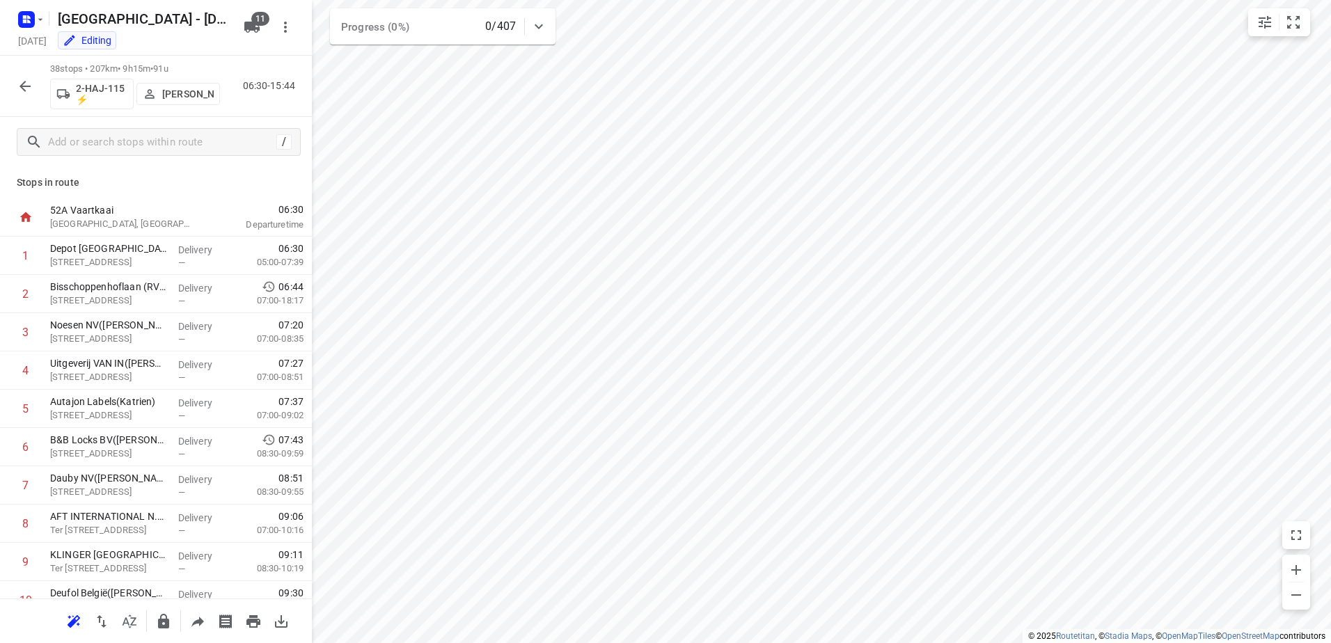
click at [14, 93] on button "button" at bounding box center [25, 86] width 28 height 28
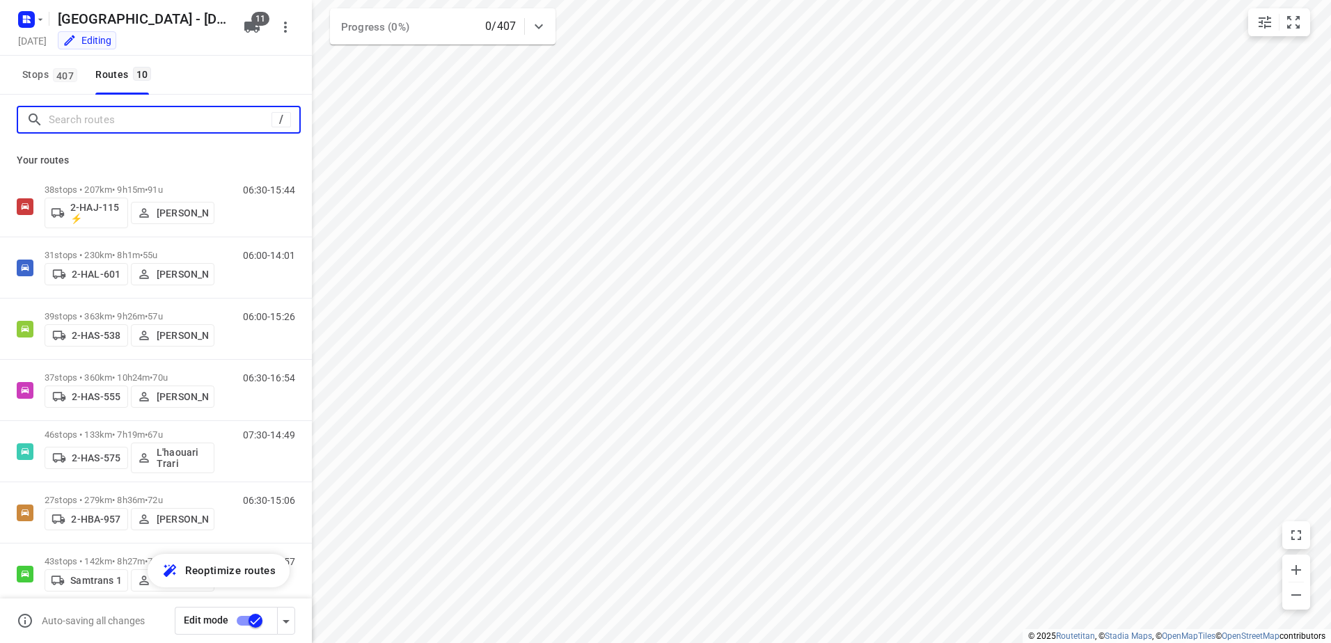
click at [109, 127] on input "Search routes" at bounding box center [160, 120] width 223 height 22
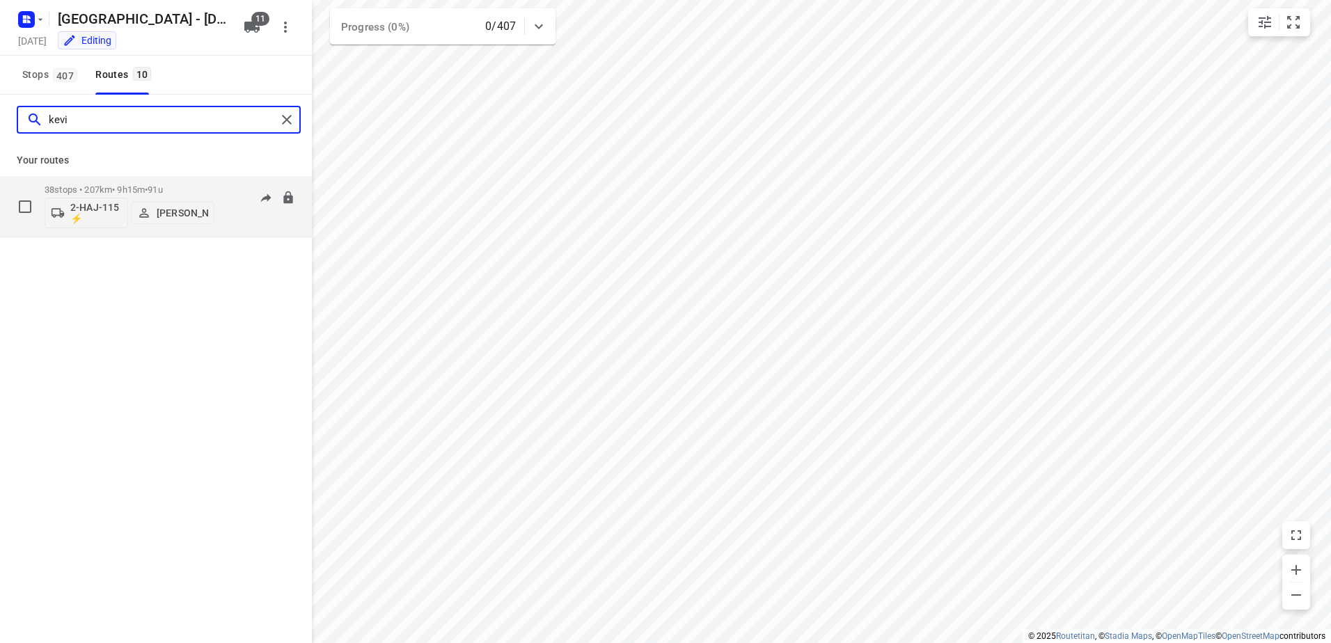
type input "kevi"
click at [143, 187] on p "38 stops • 207km • 9h15m • 91u" at bounding box center [130, 189] width 170 height 10
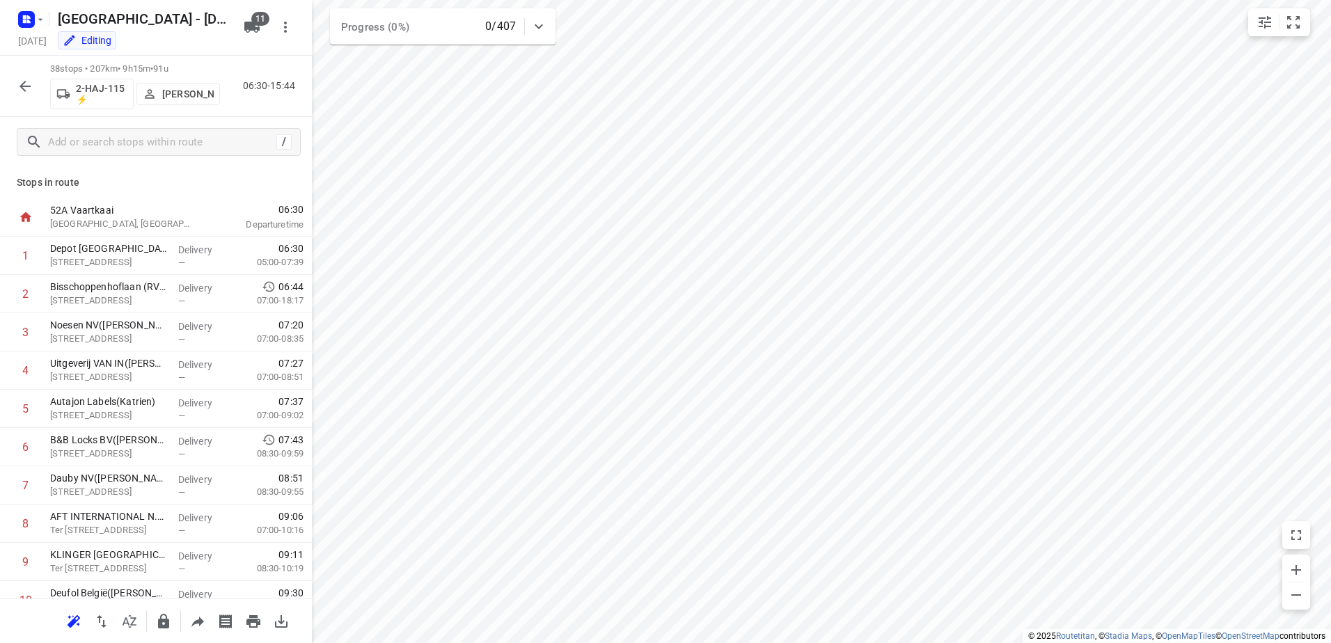
click at [248, 25] on icon "button" at bounding box center [251, 27] width 15 height 11
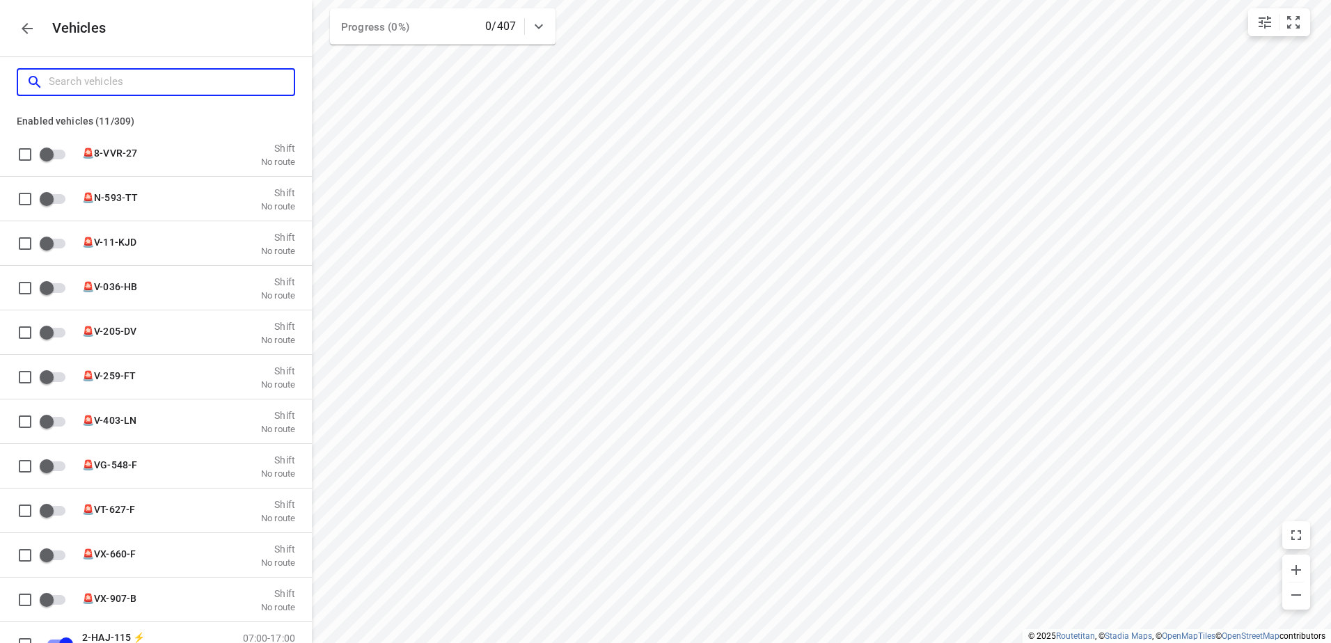
click at [223, 82] on input "Search vehicles" at bounding box center [171, 82] width 245 height 22
click at [29, 38] on button "button" at bounding box center [27, 29] width 28 height 28
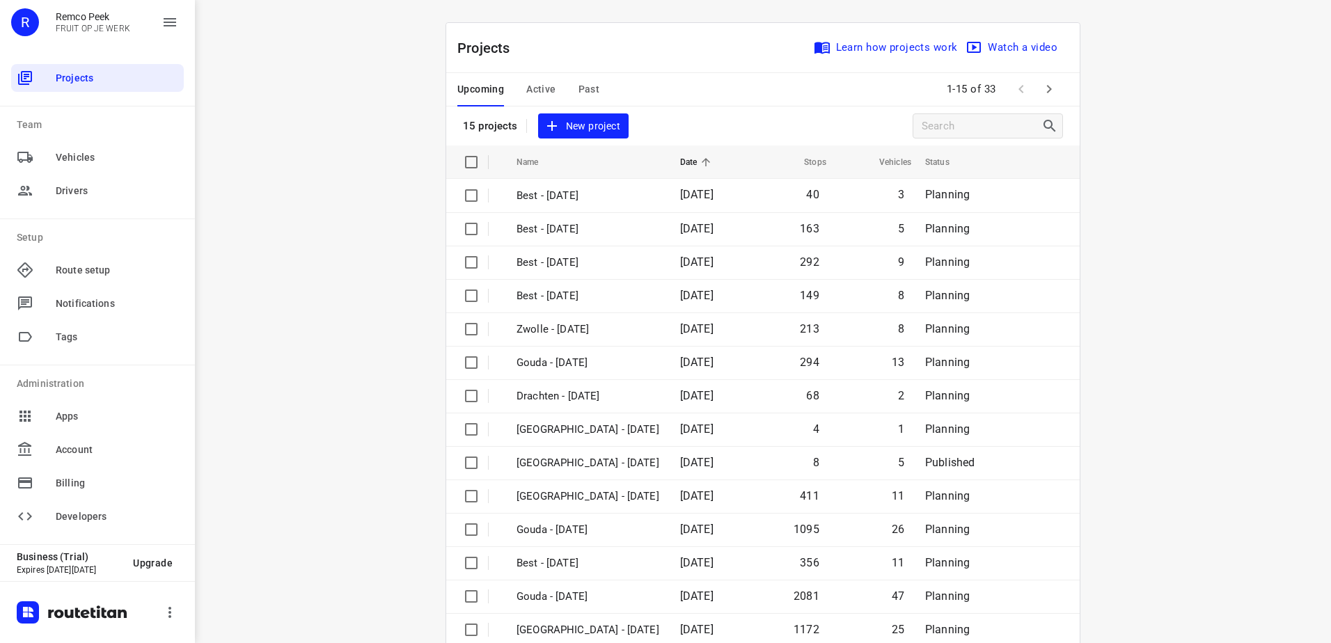
click at [586, 87] on span "Past" at bounding box center [590, 89] width 22 height 17
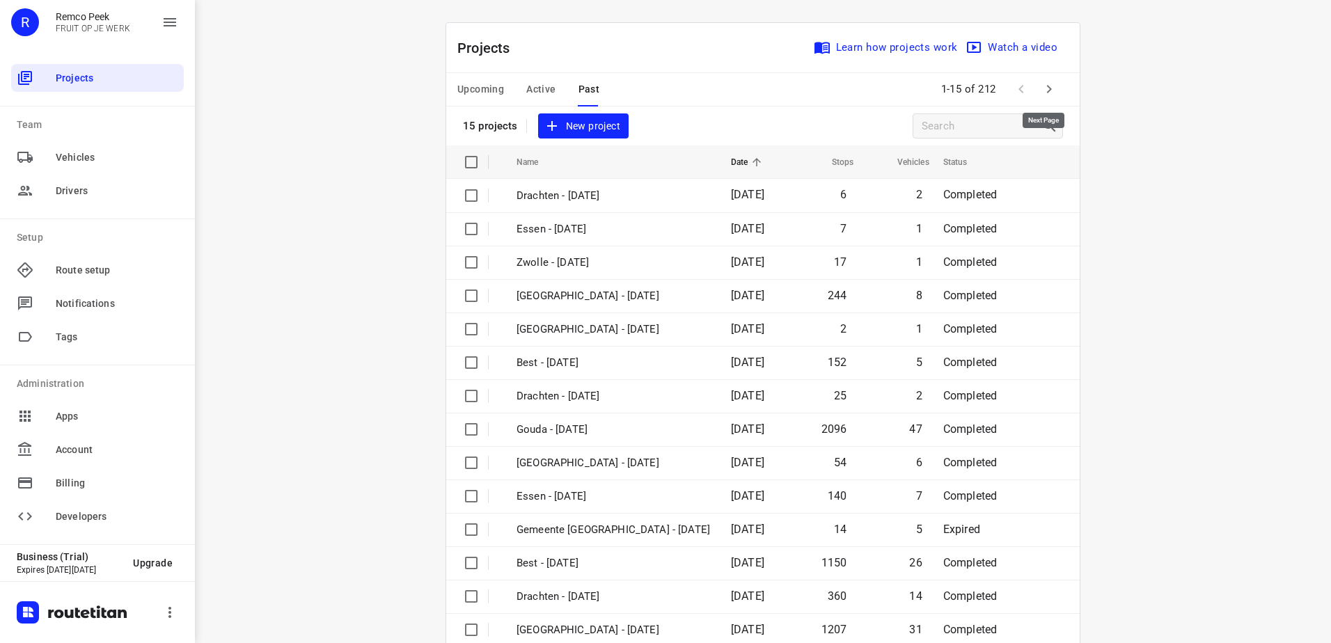
click at [1046, 88] on icon "button" at bounding box center [1049, 89] width 17 height 17
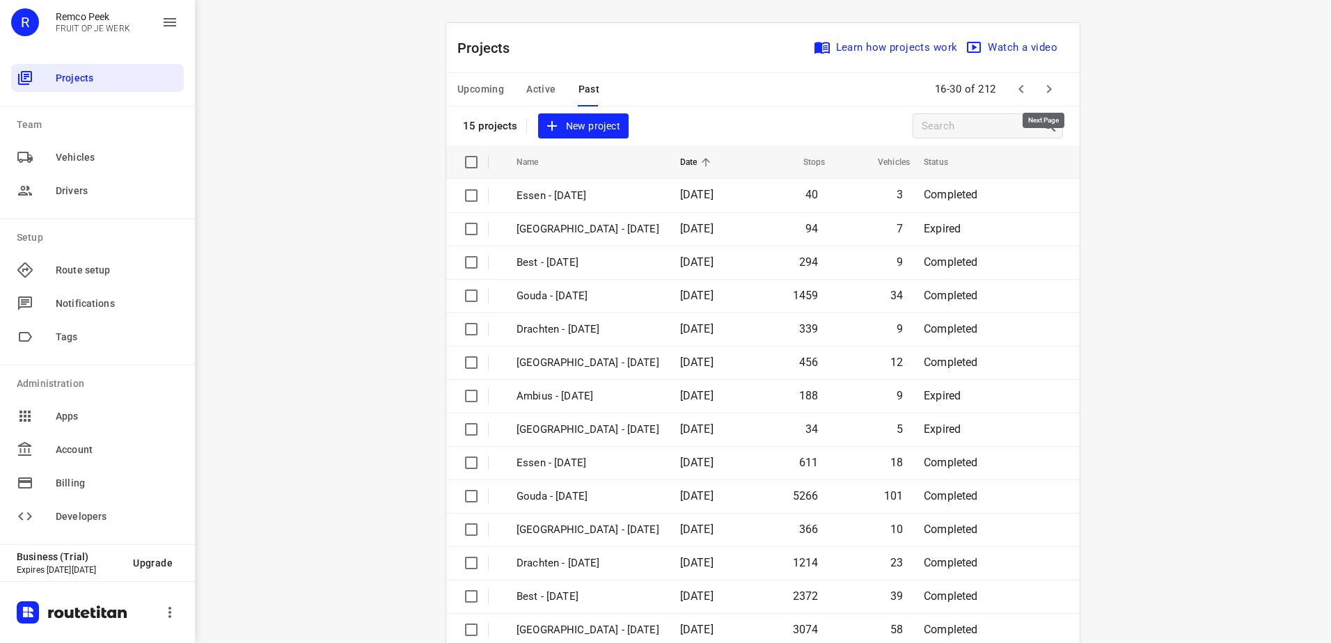
click at [1046, 88] on icon "button" at bounding box center [1049, 89] width 17 height 17
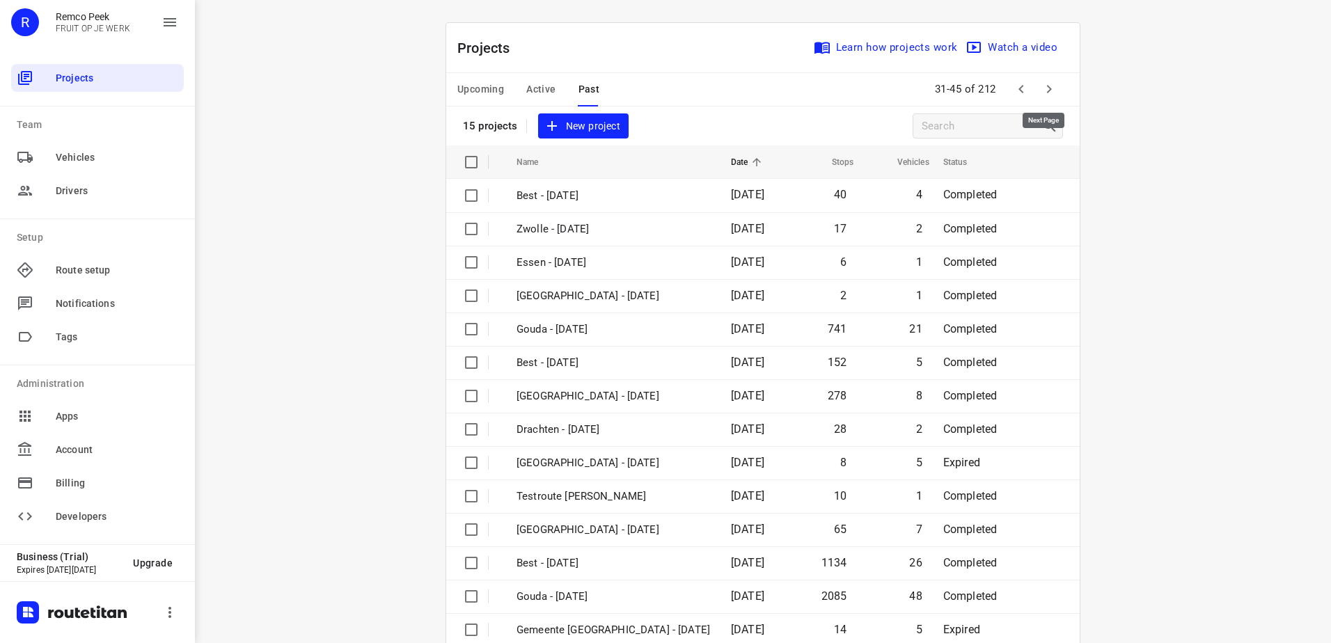
click at [1046, 88] on icon "button" at bounding box center [1049, 89] width 17 height 17
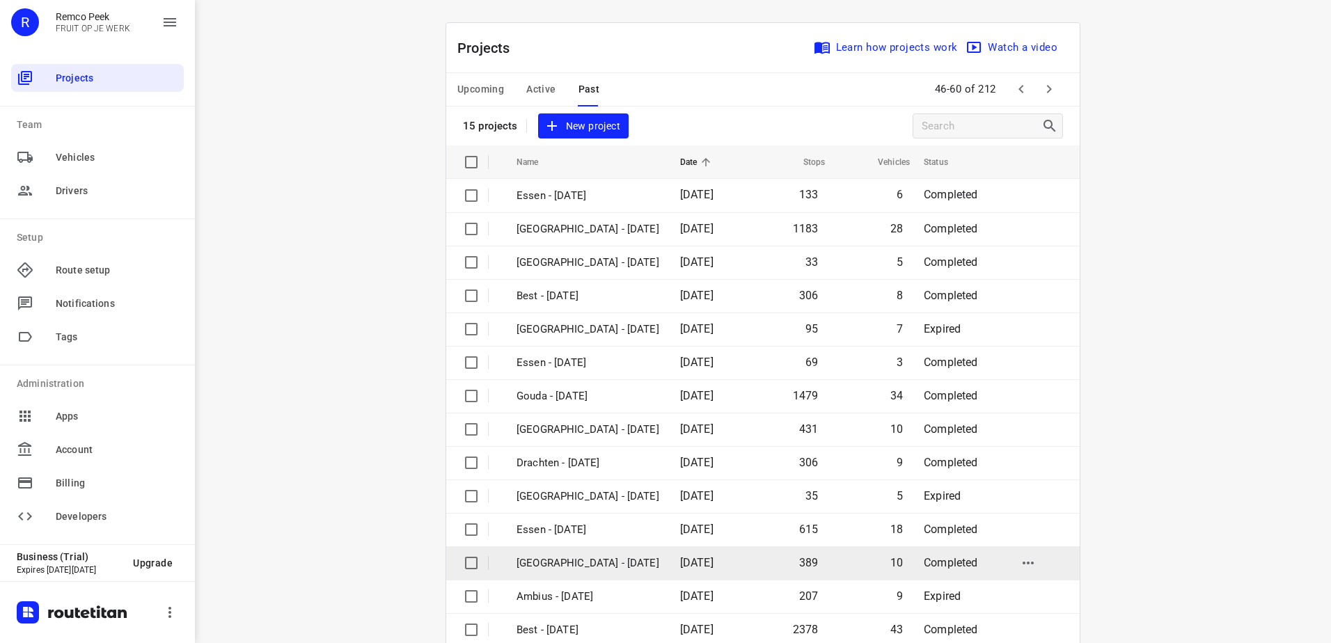
click at [670, 561] on td "01 Sep 2025" at bounding box center [709, 563] width 80 height 33
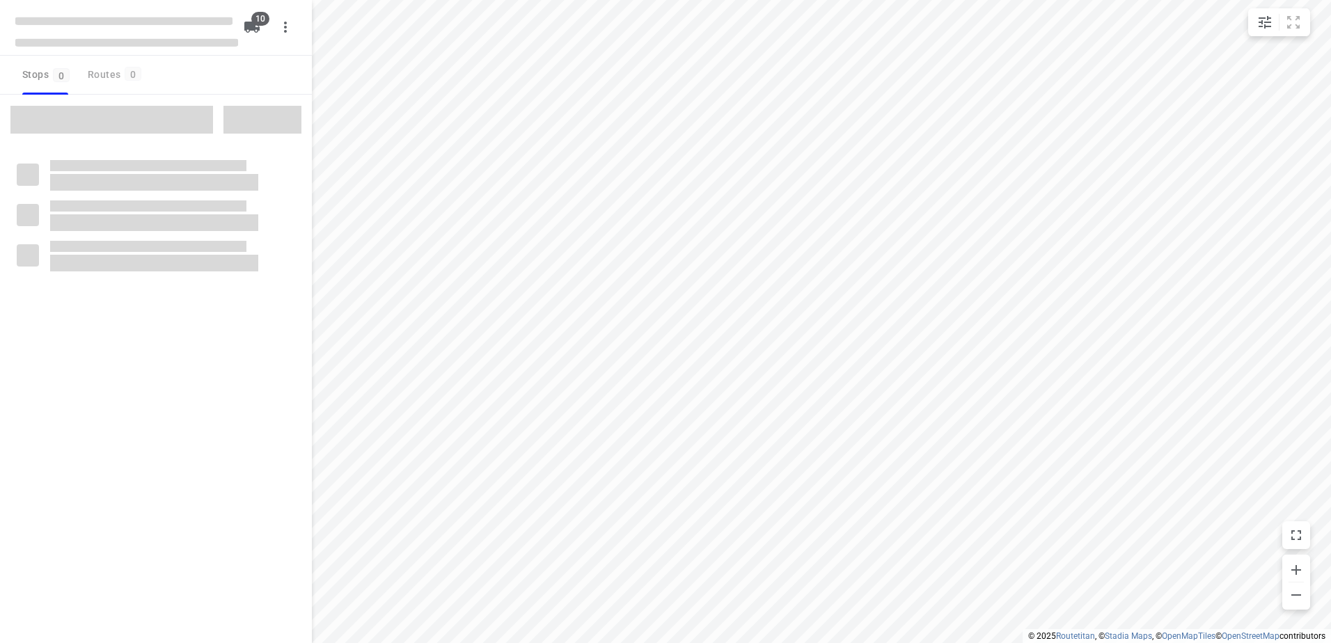
checkbox input "true"
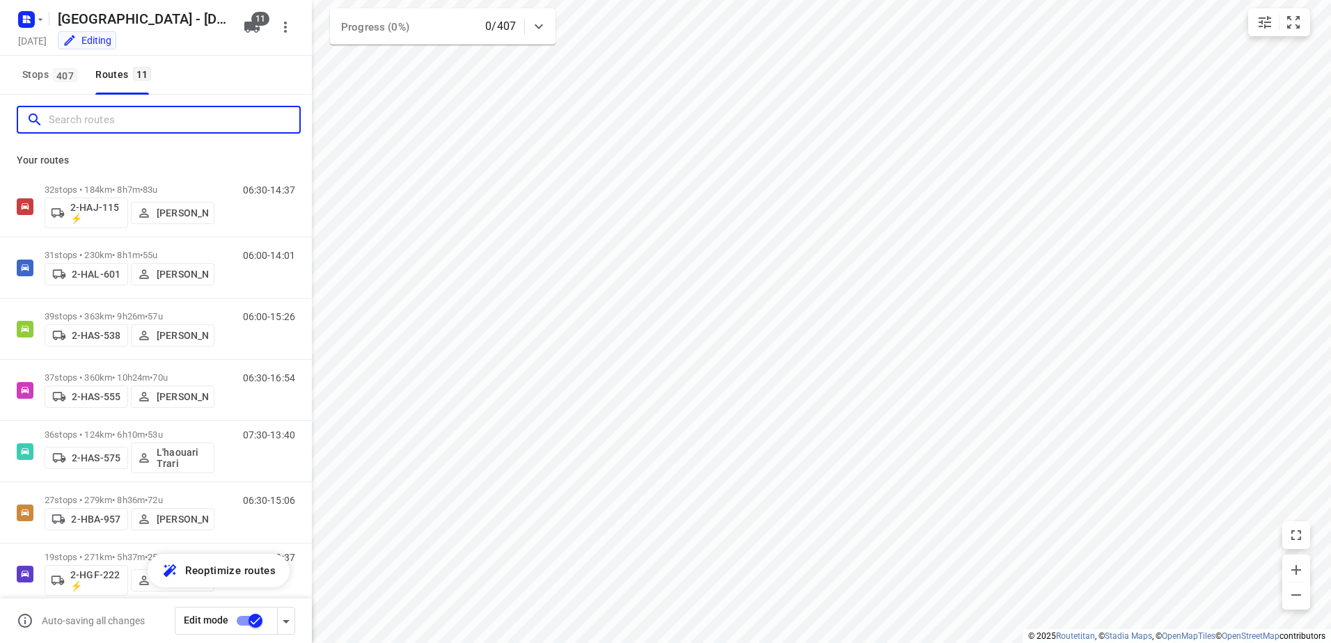
click at [228, 129] on input "Search routes" at bounding box center [174, 120] width 251 height 22
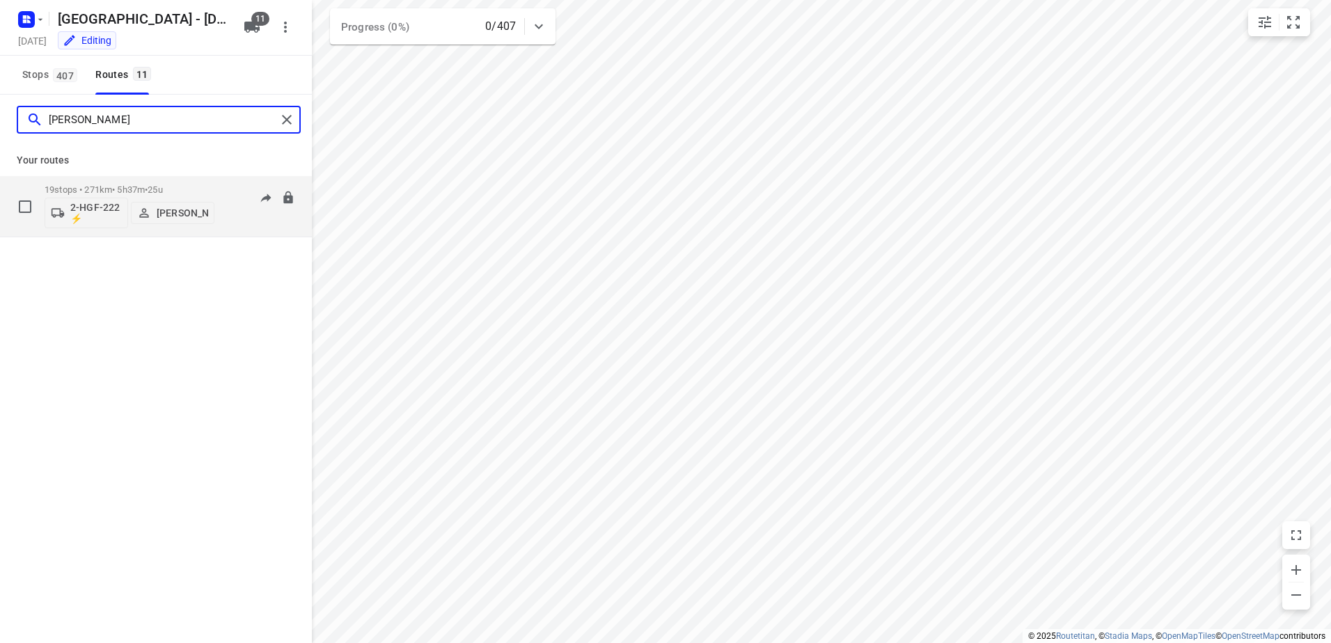
type input "[PERSON_NAME]"
click at [129, 184] on div "19 stops • 271km • 5h37m • 25u 2-HGF-222 ⚡ [PERSON_NAME]" at bounding box center [130, 207] width 170 height 58
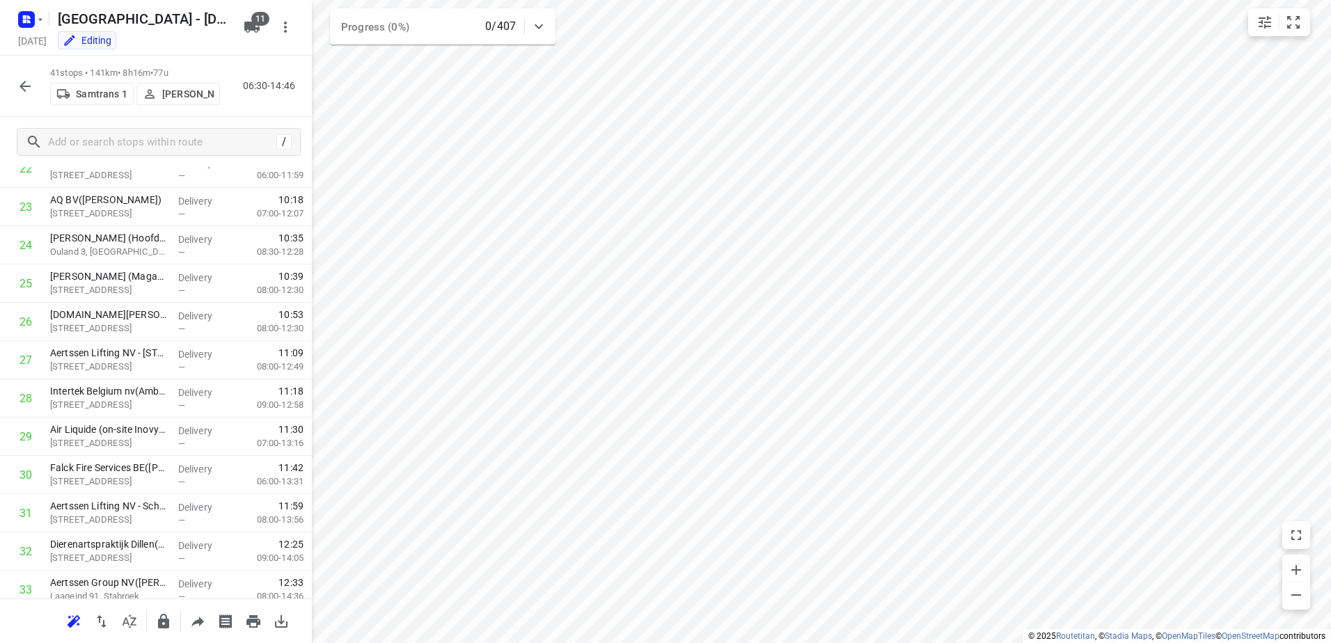
scroll to position [1246, 0]
